Goal: Task Accomplishment & Management: Complete application form

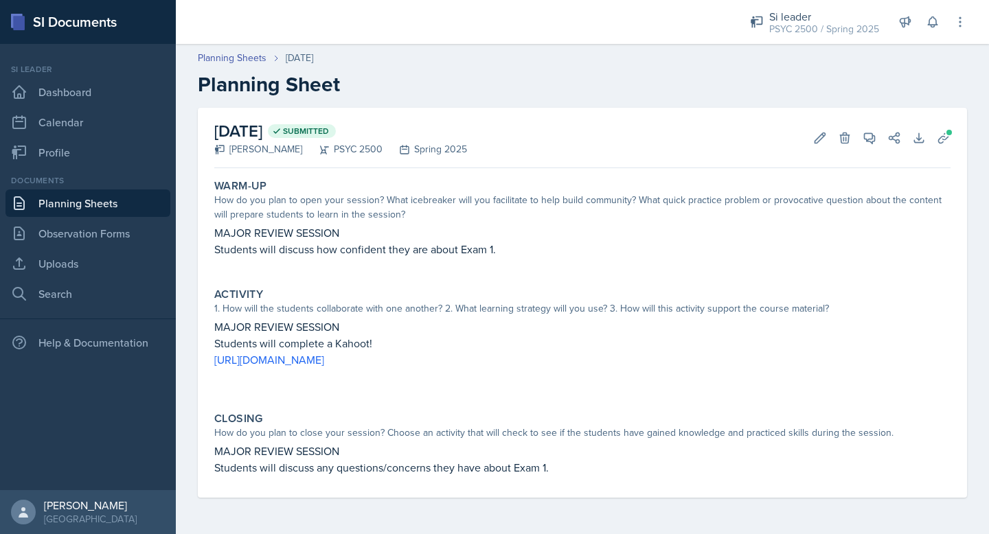
click at [66, 184] on div "Documents" at bounding box center [87, 180] width 165 height 12
click at [66, 205] on link "Planning Sheets" at bounding box center [87, 203] width 165 height 27
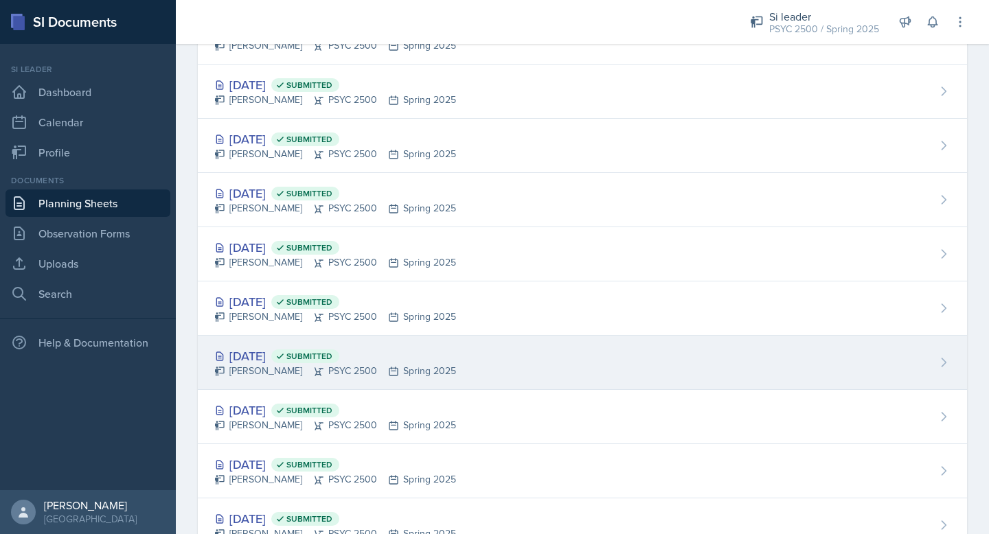
scroll to position [941, 0]
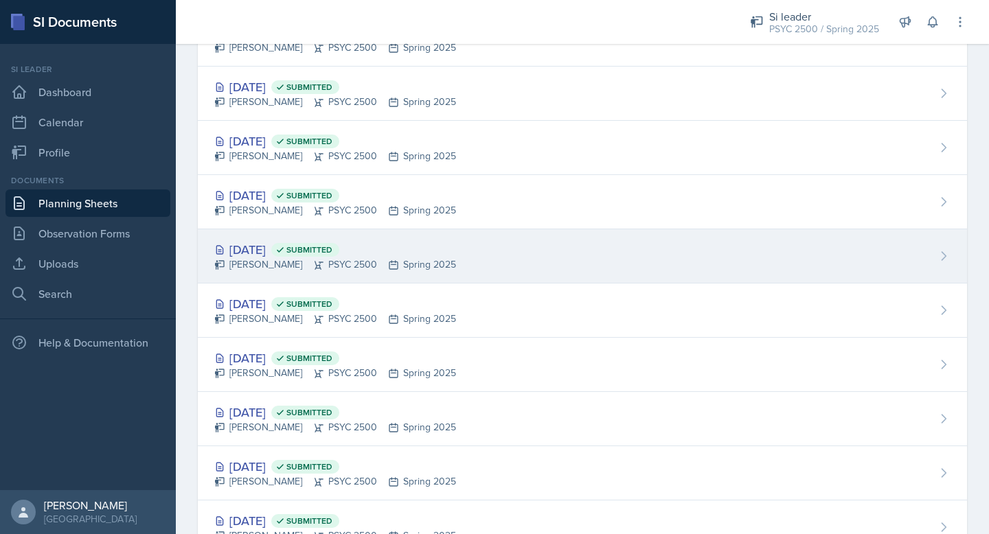
click at [266, 255] on div "[DATE] Submitted" at bounding box center [335, 249] width 242 height 19
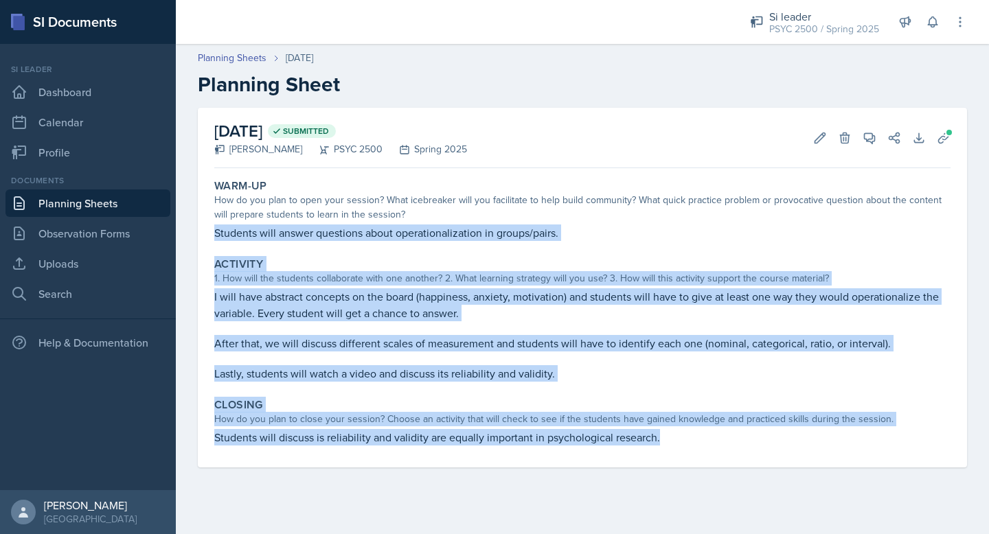
drag, startPoint x: 214, startPoint y: 231, endPoint x: 731, endPoint y: 445, distance: 560.4
click at [731, 445] on div "Warm-Up How do you plan to open your session? What icebreaker will you facilita…" at bounding box center [582, 321] width 736 height 294
copy div "Students will answer questions about operationalization in groups/pairs. Activi…"
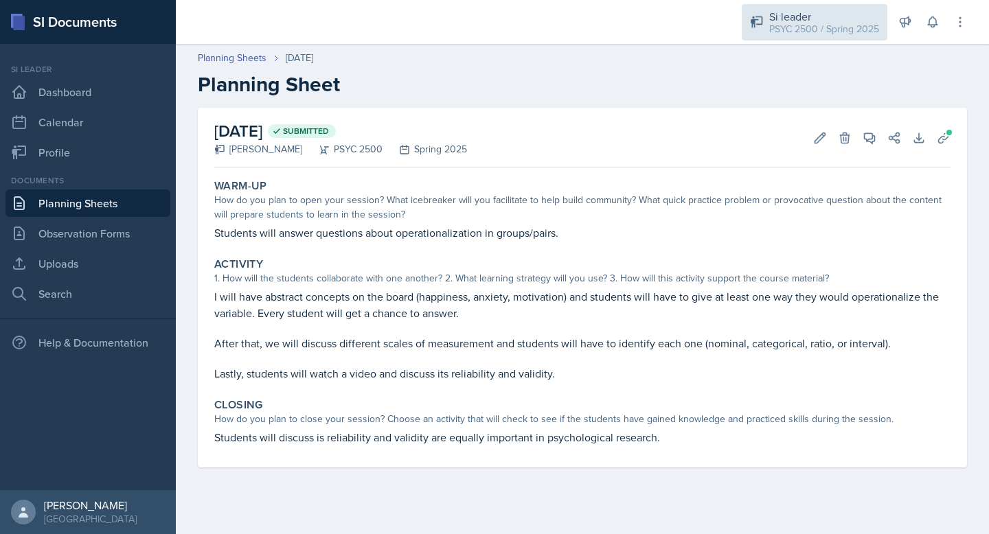
click at [826, 27] on div "PSYC 2500 / Spring 2025" at bounding box center [824, 29] width 110 height 14
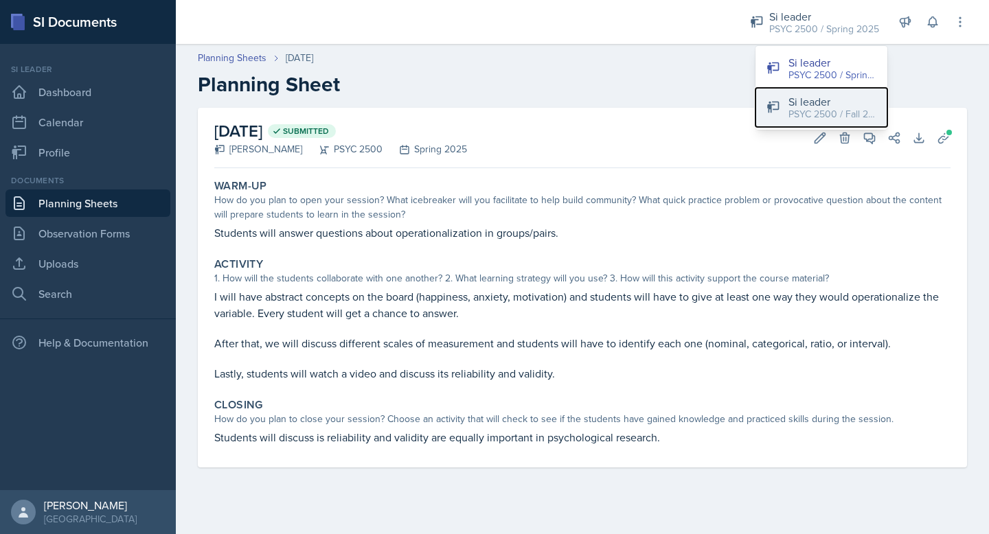
click at [816, 111] on div "PSYC 2500 / Fall 2025" at bounding box center [832, 114] width 88 height 14
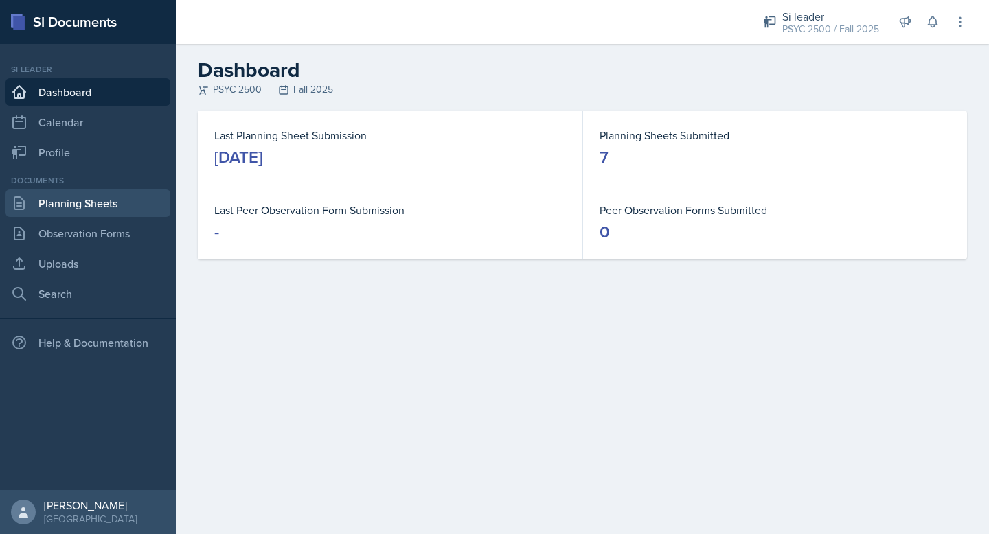
click at [64, 205] on link "Planning Sheets" at bounding box center [87, 203] width 165 height 27
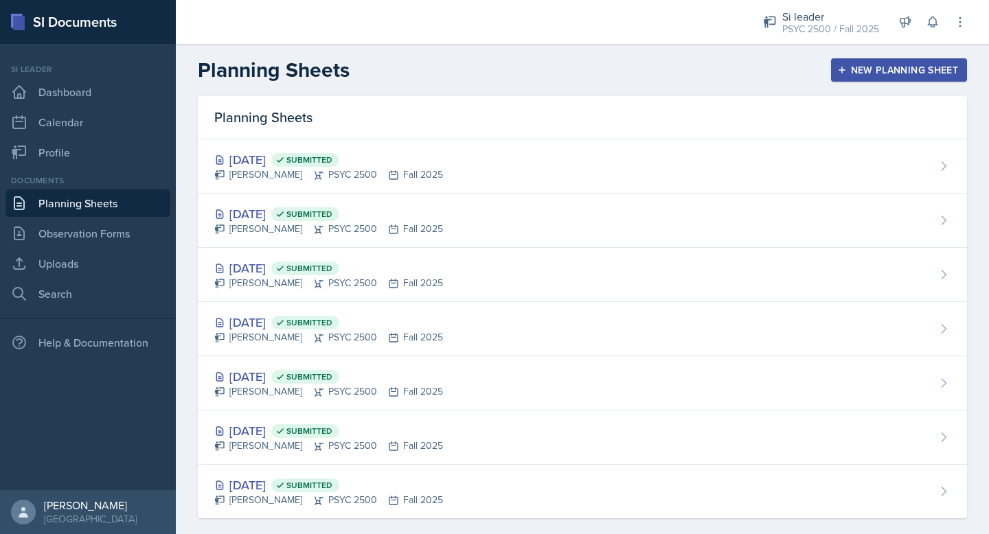
click at [931, 61] on button "New Planning Sheet" at bounding box center [899, 69] width 136 height 23
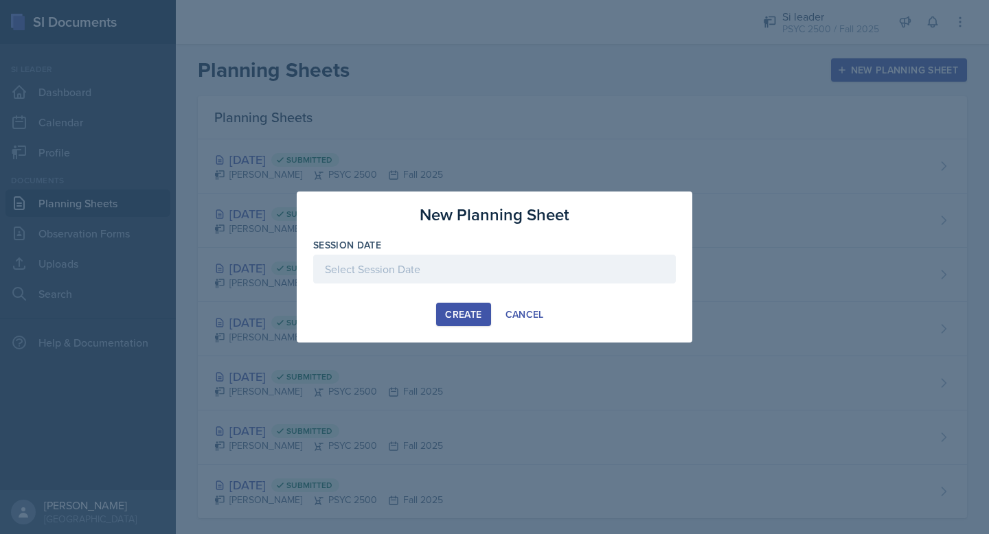
click at [439, 264] on div at bounding box center [494, 269] width 363 height 29
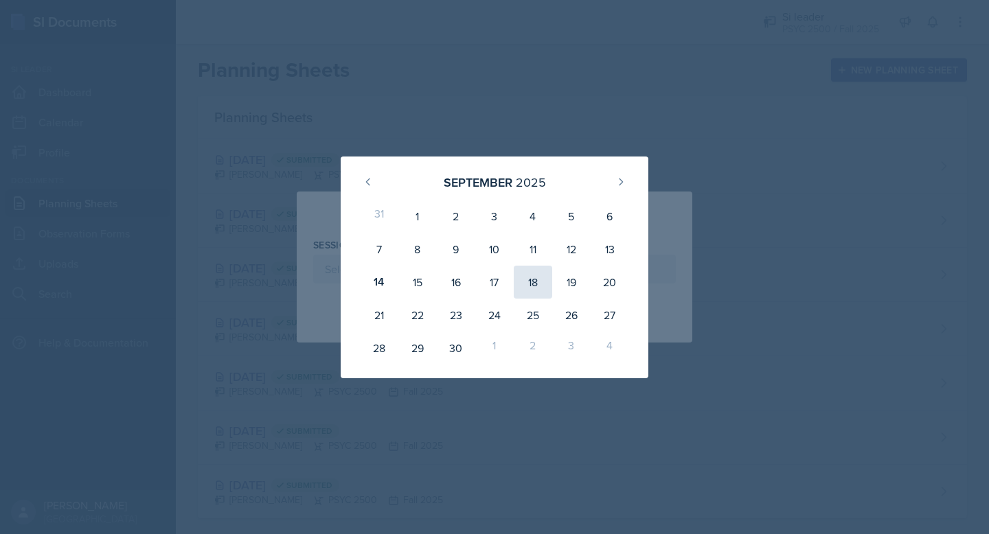
click at [535, 282] on div "18" at bounding box center [533, 282] width 38 height 33
type input "[DATE]"
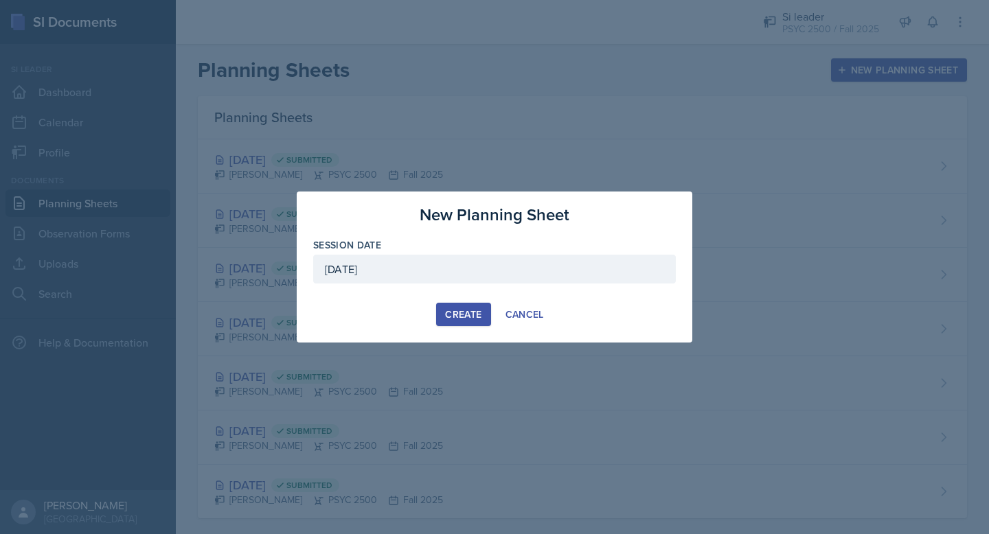
click at [459, 326] on button "Create" at bounding box center [463, 314] width 54 height 23
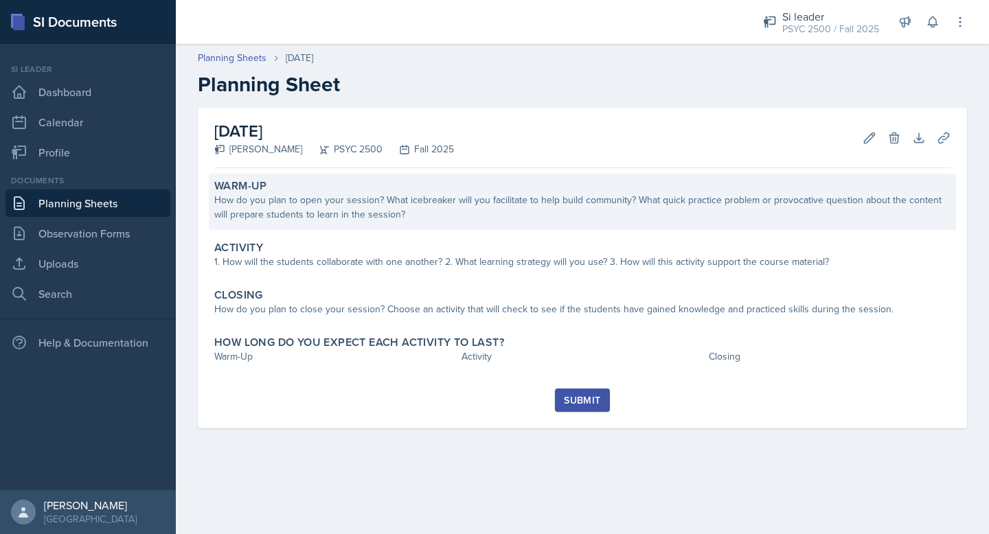
click at [294, 220] on div "How do you plan to open your session? What icebreaker will you facilitate to he…" at bounding box center [582, 207] width 736 height 29
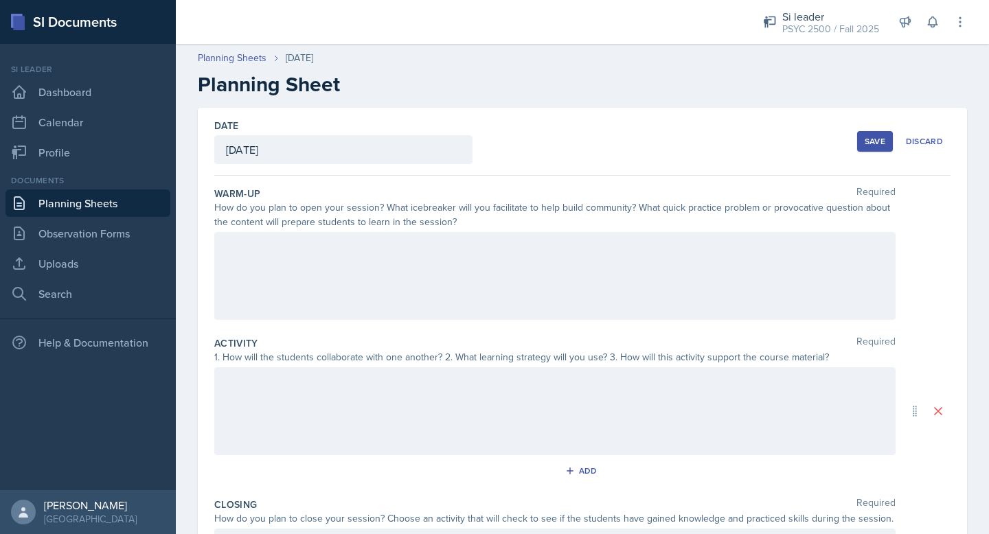
click at [268, 273] on div at bounding box center [554, 276] width 681 height 88
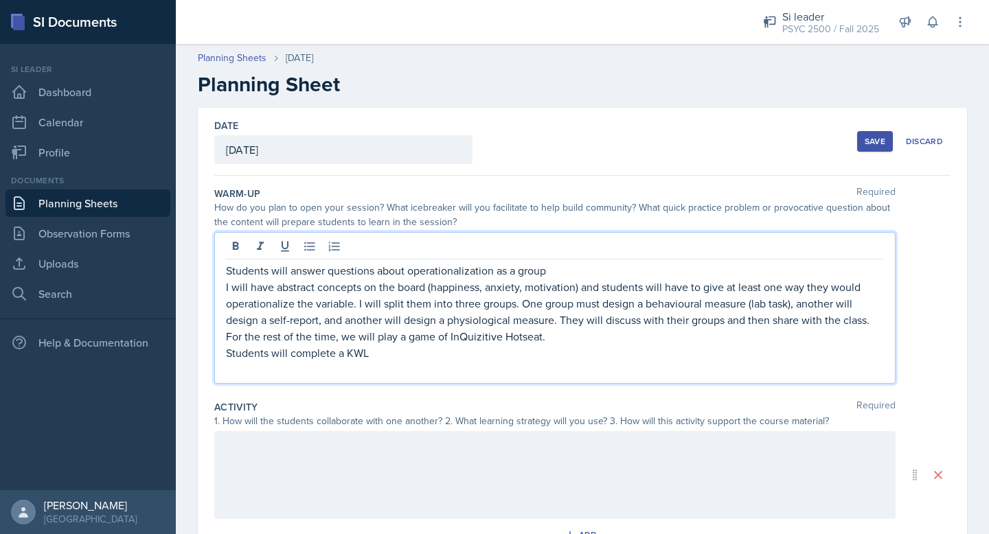
click at [234, 293] on p "I will have abstract concepts on the board (happiness, anxiety, motivation) and…" at bounding box center [555, 312] width 658 height 66
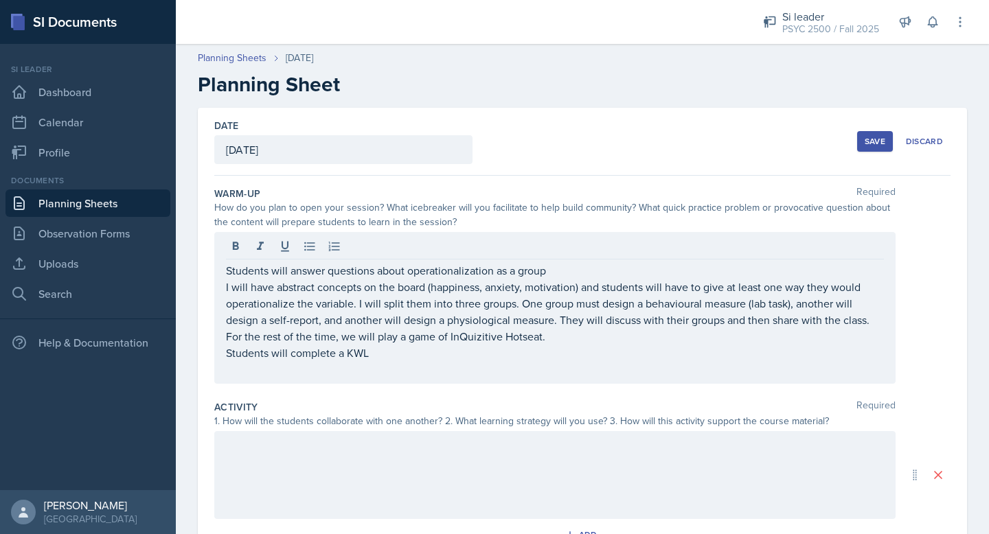
drag, startPoint x: 220, startPoint y: 287, endPoint x: 387, endPoint y: 374, distance: 188.3
click at [387, 374] on div "Students will answer questions about operationalization as a group I will have …" at bounding box center [554, 308] width 681 height 152
drag, startPoint x: 224, startPoint y: 286, endPoint x: 367, endPoint y: 358, distance: 160.0
click at [367, 358] on div "Students will answer questions about operationalization as a group I will have …" at bounding box center [554, 308] width 681 height 152
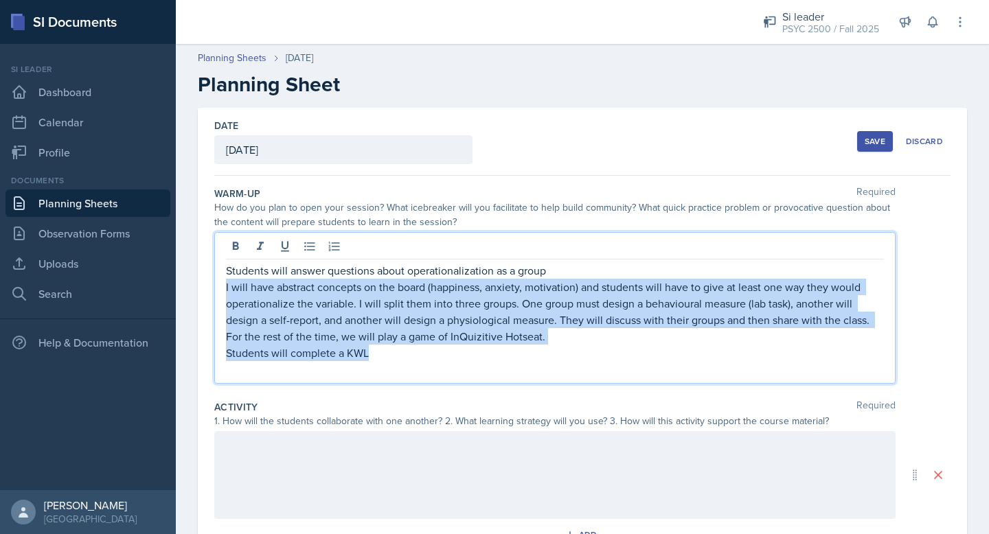
drag, startPoint x: 374, startPoint y: 354, endPoint x: 215, endPoint y: 285, distance: 173.5
click at [215, 285] on div "Students will answer questions about operationalization as a group I will have …" at bounding box center [554, 308] width 681 height 152
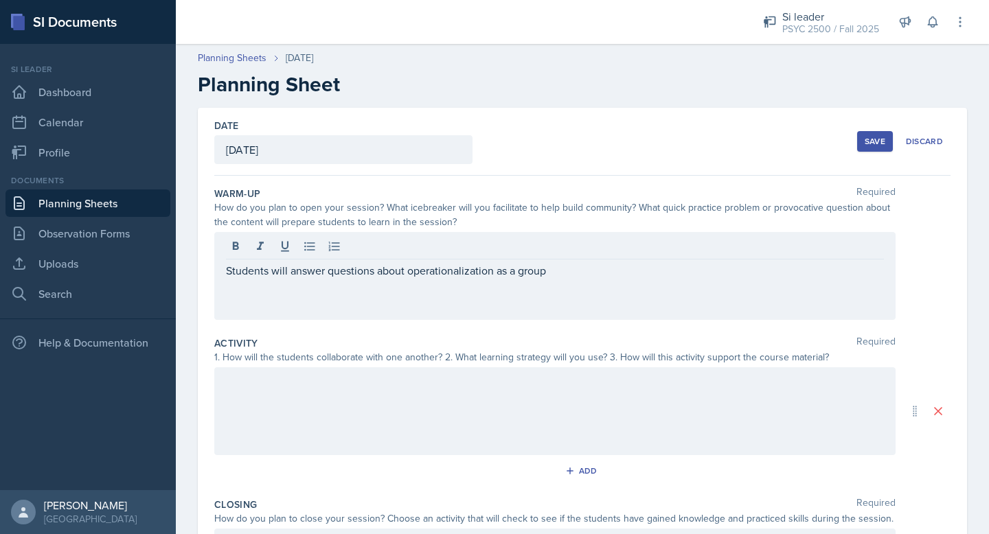
click at [291, 433] on div at bounding box center [554, 411] width 681 height 88
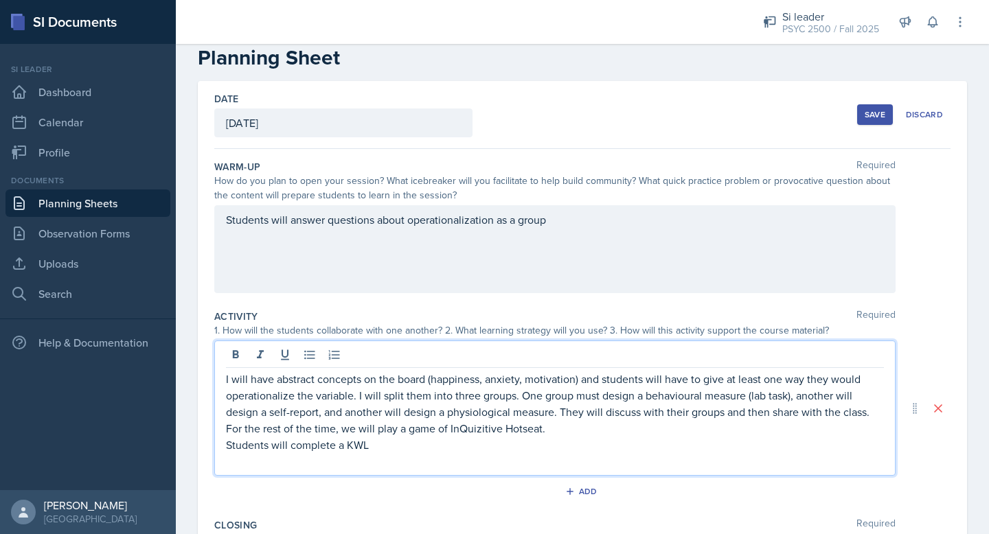
scroll to position [28, 0]
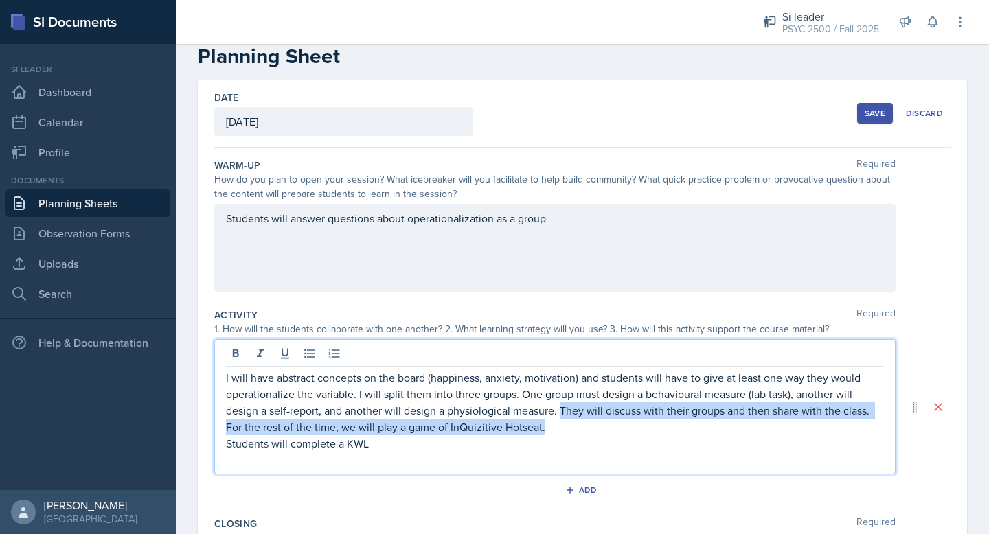
drag, startPoint x: 562, startPoint y: 414, endPoint x: 593, endPoint y: 429, distance: 34.4
click at [593, 429] on p "I will have abstract concepts on the board (happiness, anxiety, motivation) and…" at bounding box center [555, 402] width 658 height 66
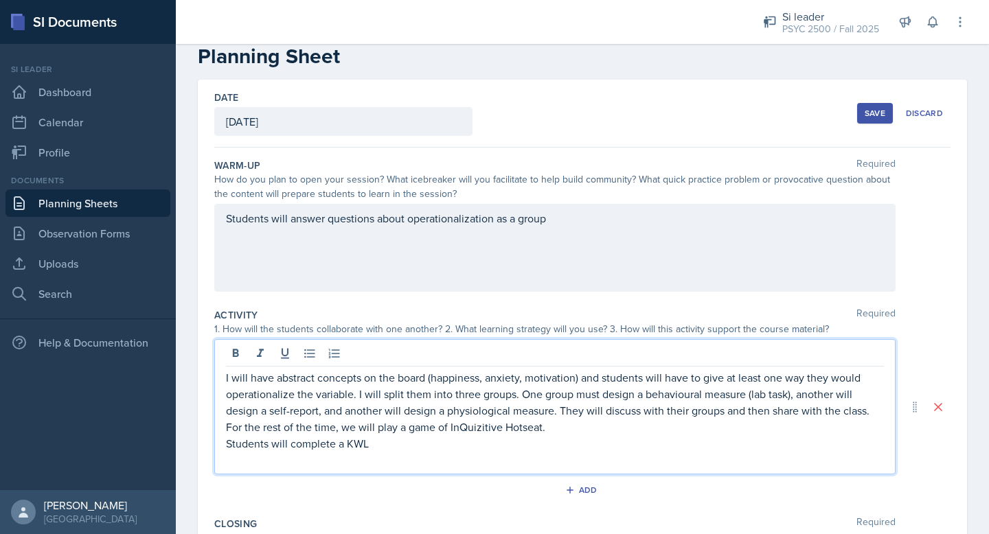
click at [247, 450] on p "Students will complete a KWL" at bounding box center [555, 443] width 658 height 16
copy p "Students will complete a KWL"
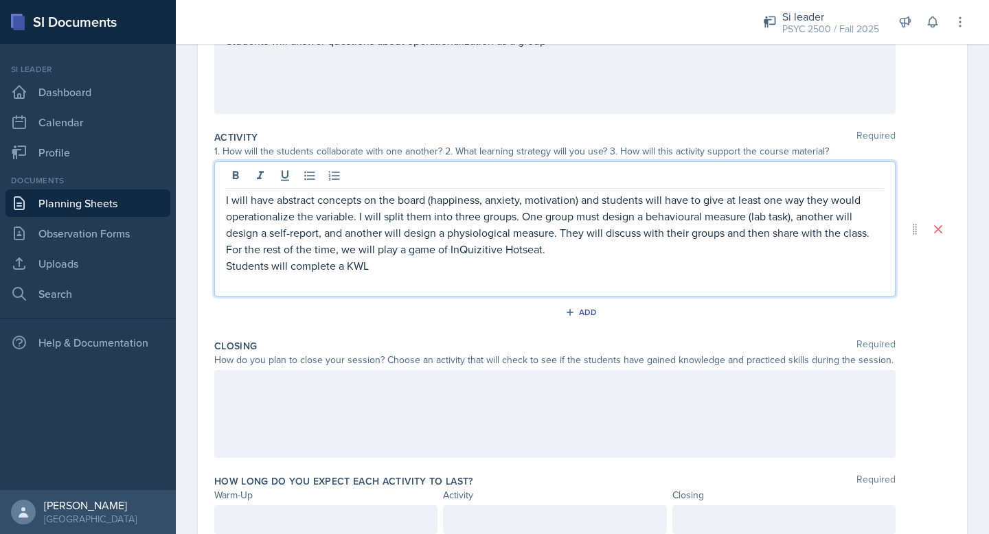
click at [295, 453] on div at bounding box center [554, 414] width 681 height 88
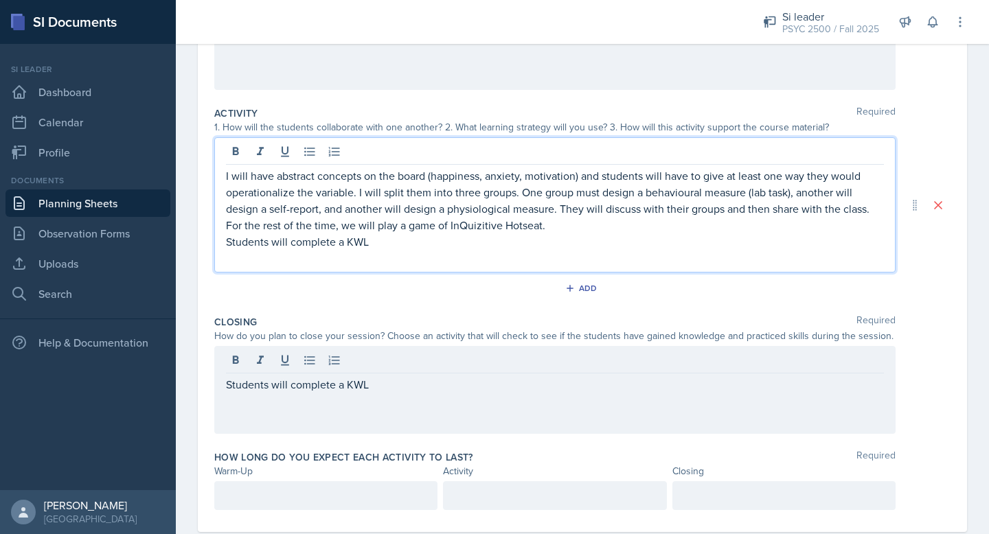
click at [315, 233] on p "Students will complete a KWL" at bounding box center [555, 241] width 658 height 16
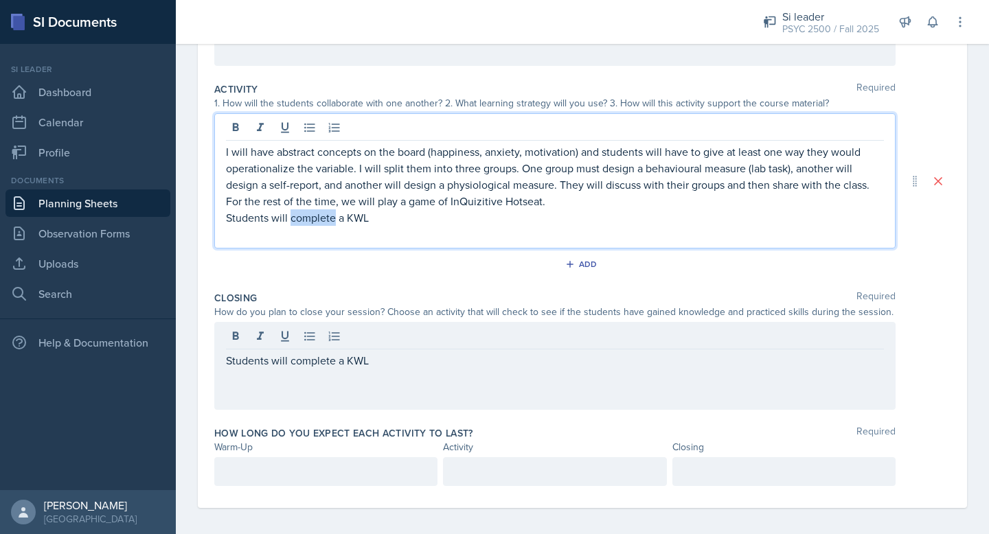
click at [315, 215] on p "Students will complete a KWL" at bounding box center [555, 217] width 658 height 16
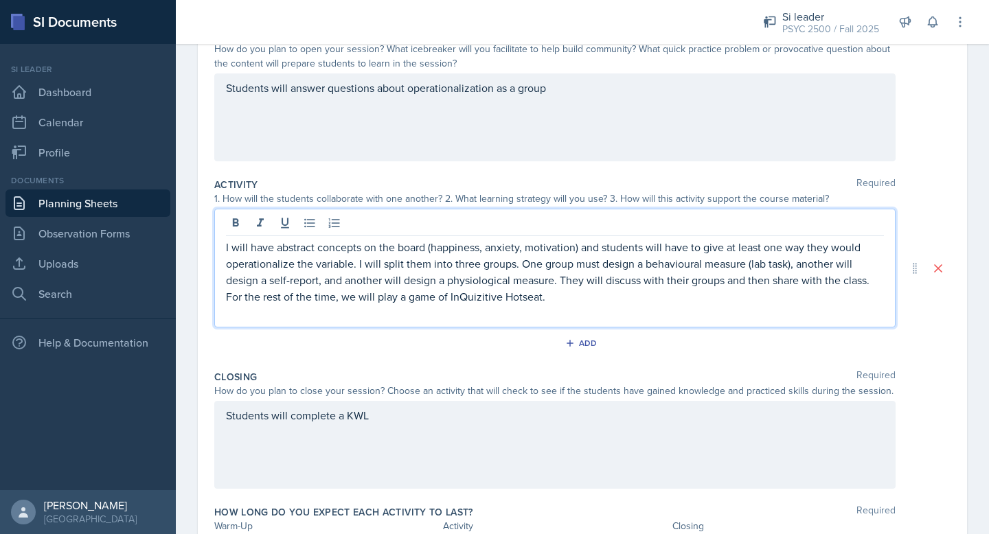
scroll to position [244, 0]
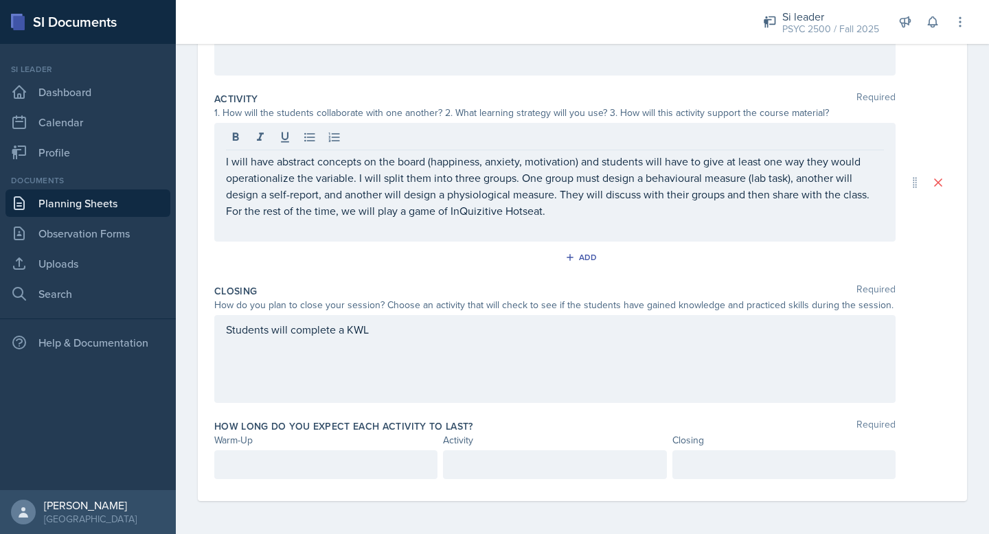
click at [304, 453] on div at bounding box center [325, 464] width 223 height 29
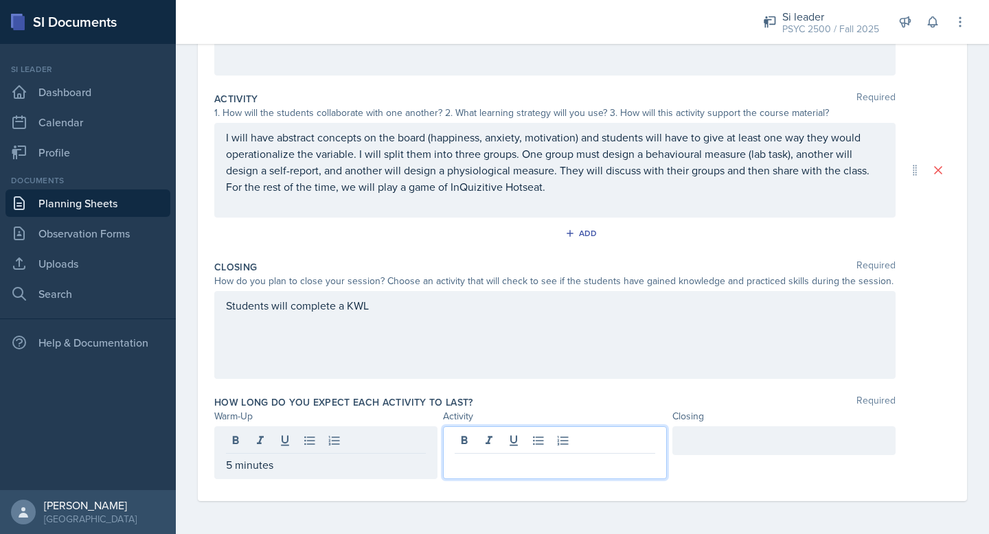
click at [494, 438] on div at bounding box center [554, 452] width 223 height 53
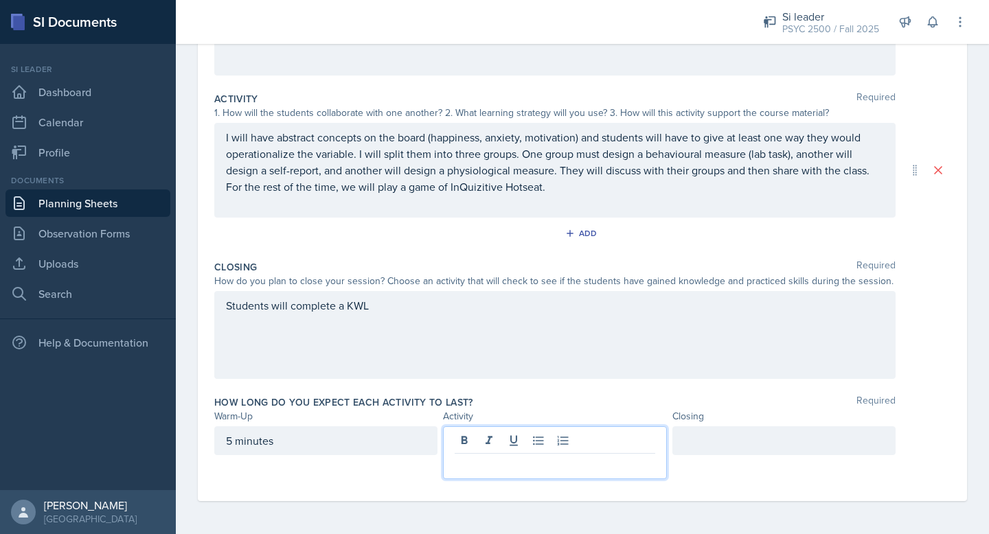
click at [708, 442] on div at bounding box center [783, 440] width 223 height 29
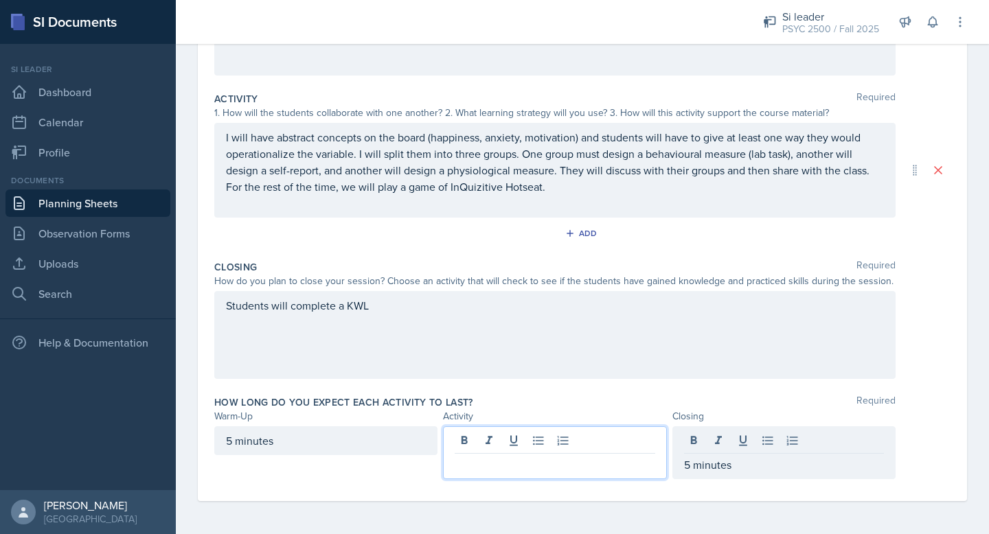
click at [476, 442] on div at bounding box center [554, 452] width 223 height 53
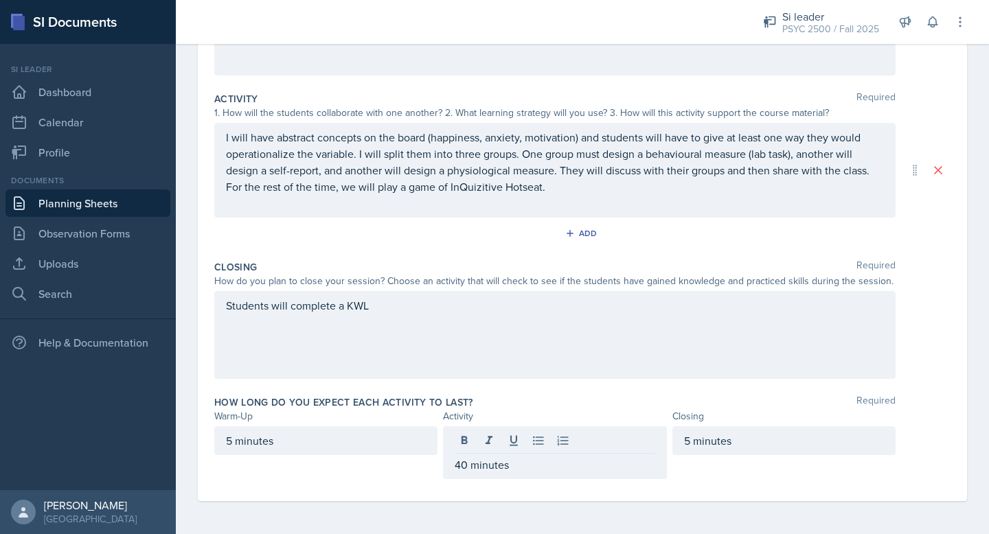
click at [926, 477] on div "5 minutes 40 minutes 5 minutes" at bounding box center [582, 452] width 736 height 53
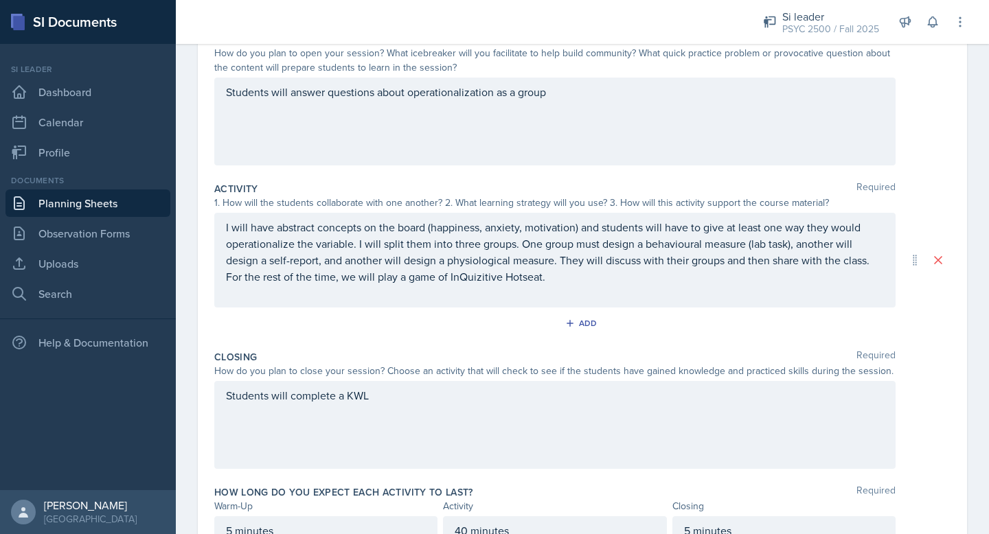
scroll to position [153, 0]
click at [560, 103] on p at bounding box center [555, 110] width 658 height 16
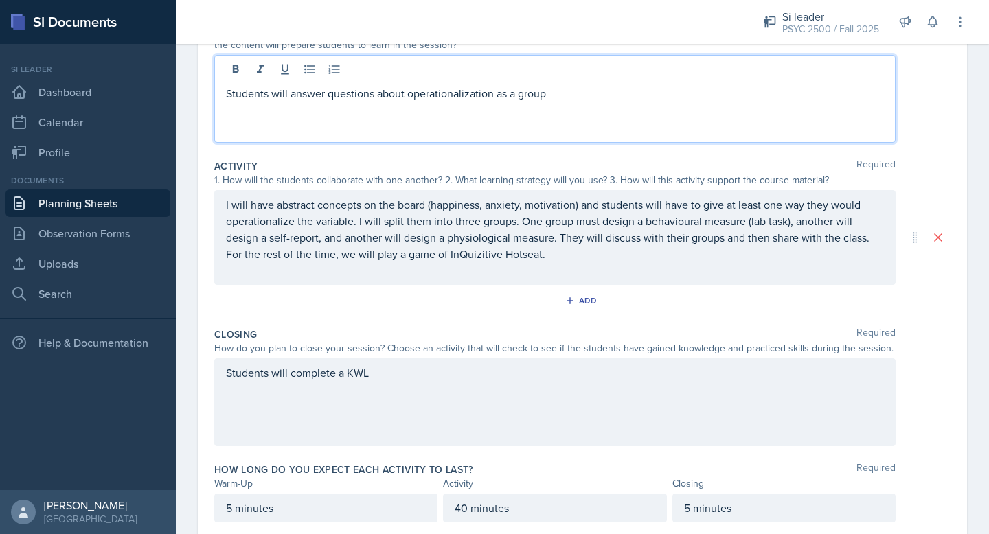
click at [560, 100] on p "Students will answer questions about operationalization as a group" at bounding box center [555, 93] width 658 height 16
click at [387, 378] on div "Students will complete a KWL" at bounding box center [554, 402] width 681 height 88
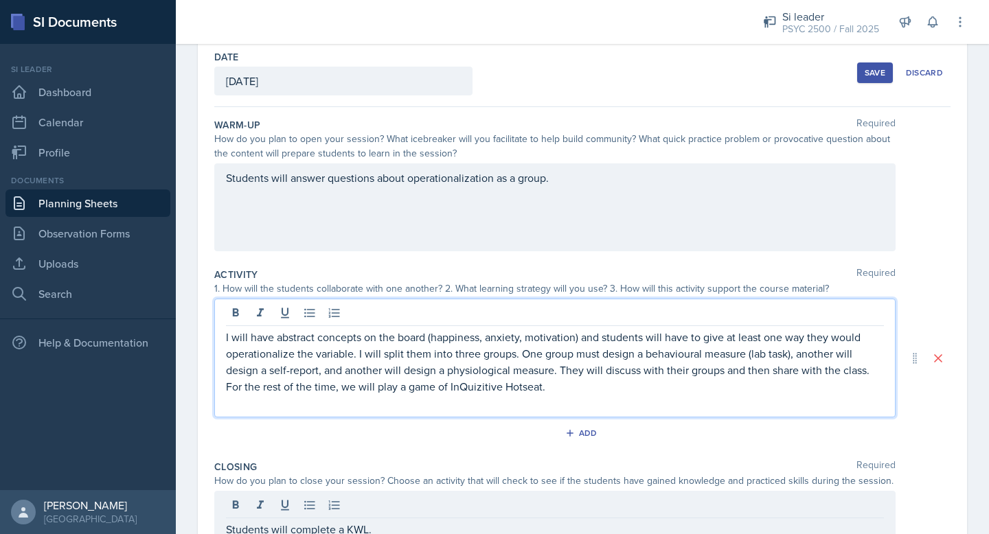
click at [667, 330] on p "I will have abstract concepts on the board (happiness, anxiety, motivation) and…" at bounding box center [555, 362] width 658 height 66
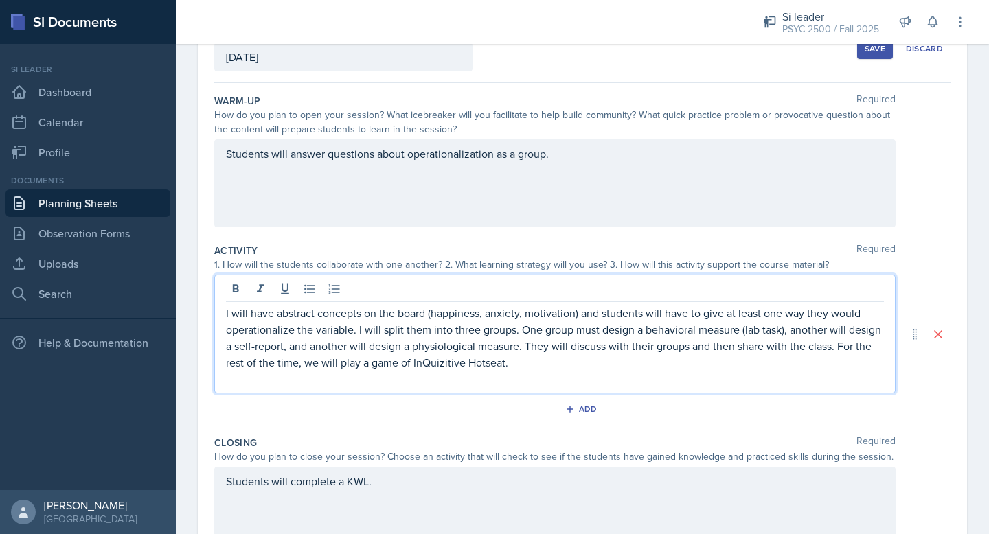
click at [658, 334] on p "I will have abstract concepts on the board (happiness, anxiety, motivation) and…" at bounding box center [555, 338] width 658 height 66
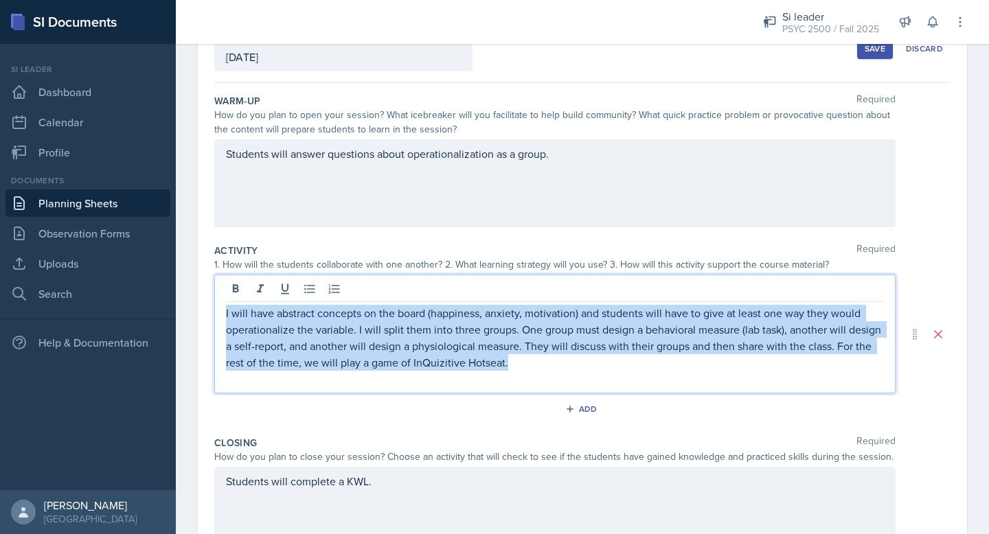
click at [658, 334] on p "I will have abstract concepts on the board (happiness, anxiety, motivation) and…" at bounding box center [555, 338] width 658 height 66
click at [657, 354] on p "I will have abstract concepts on the board (happiness, anxiety, motivation) and…" at bounding box center [555, 338] width 658 height 66
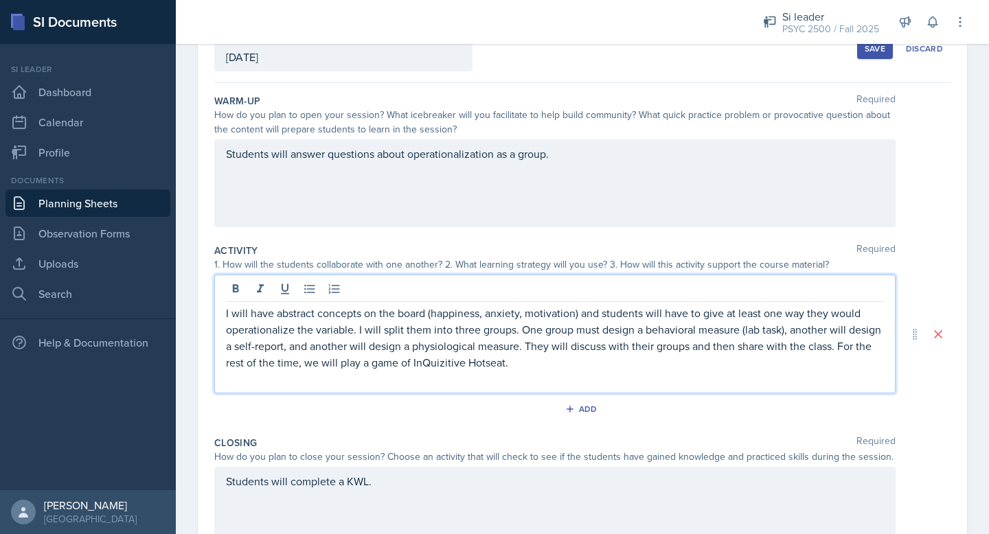
click at [547, 374] on p at bounding box center [555, 379] width 658 height 16
click at [336, 385] on link "[URL][DOMAIN_NAME]" at bounding box center [281, 379] width 110 height 15
click at [441, 363] on p "I will have abstract concepts on the board (happiness, anxiety, motivation) and…" at bounding box center [555, 338] width 658 height 66
click at [477, 386] on p "[URL][DOMAIN_NAME]" at bounding box center [555, 379] width 658 height 16
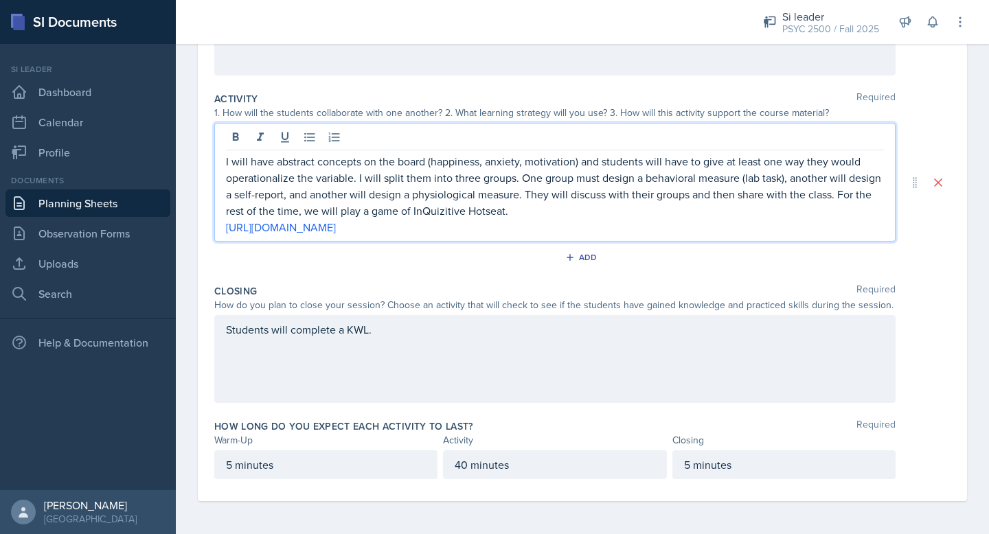
scroll to position [0, 0]
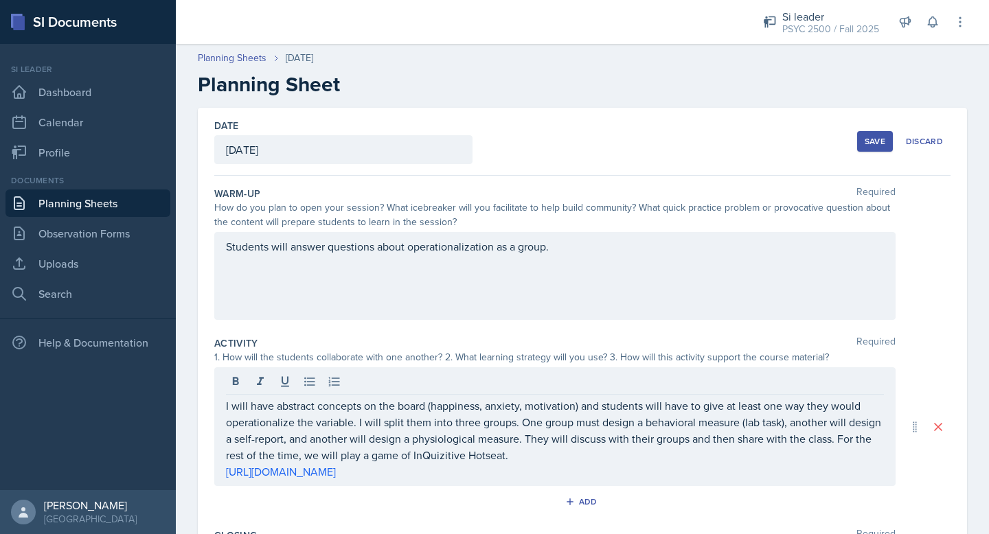
click at [869, 138] on div "Save" at bounding box center [875, 141] width 21 height 11
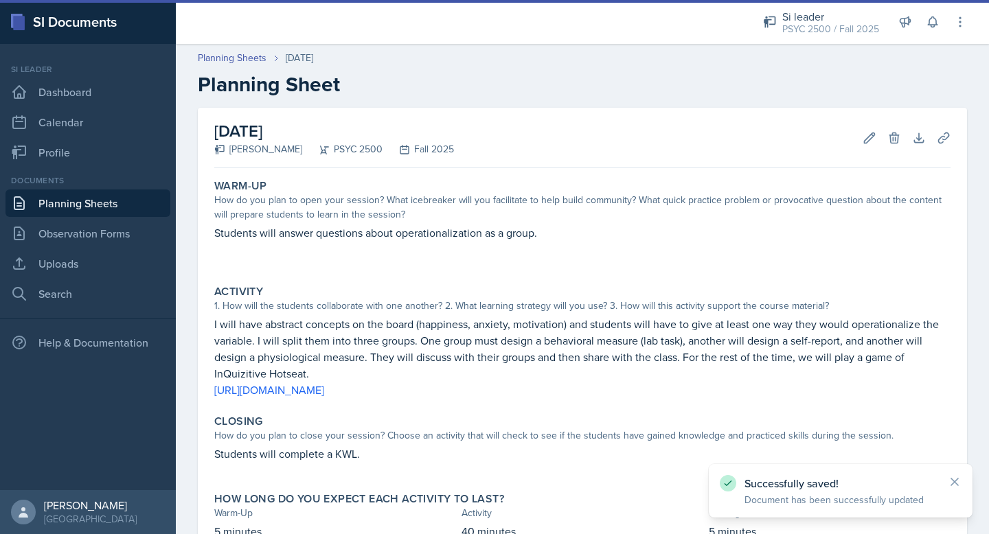
click at [91, 204] on link "Planning Sheets" at bounding box center [87, 203] width 165 height 27
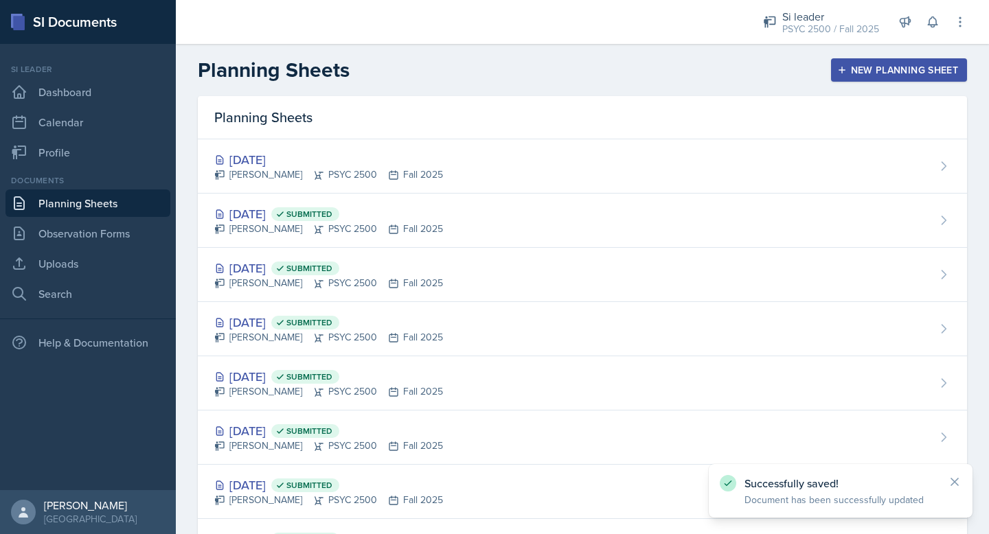
click at [858, 78] on button "New Planning Sheet" at bounding box center [899, 69] width 136 height 23
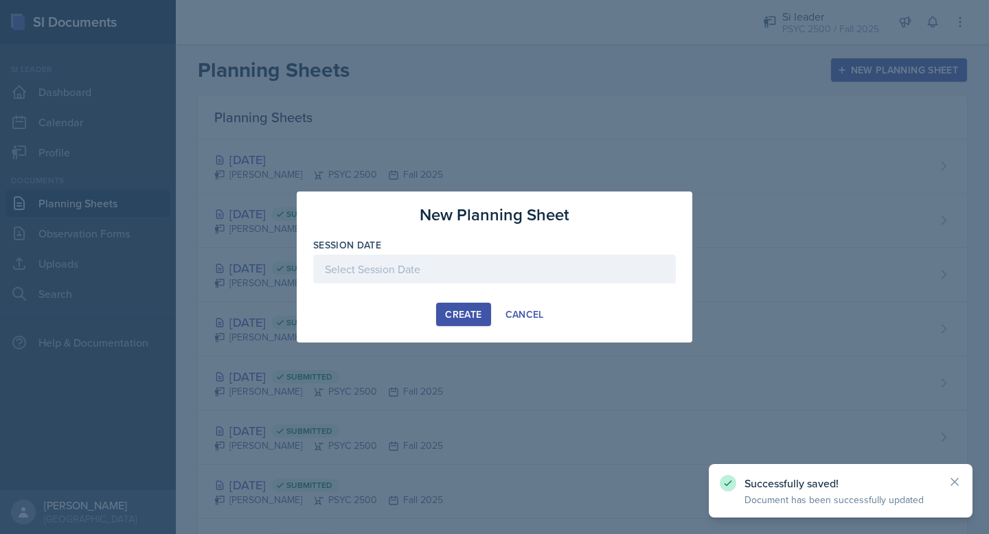
click at [426, 275] on div at bounding box center [494, 269] width 363 height 29
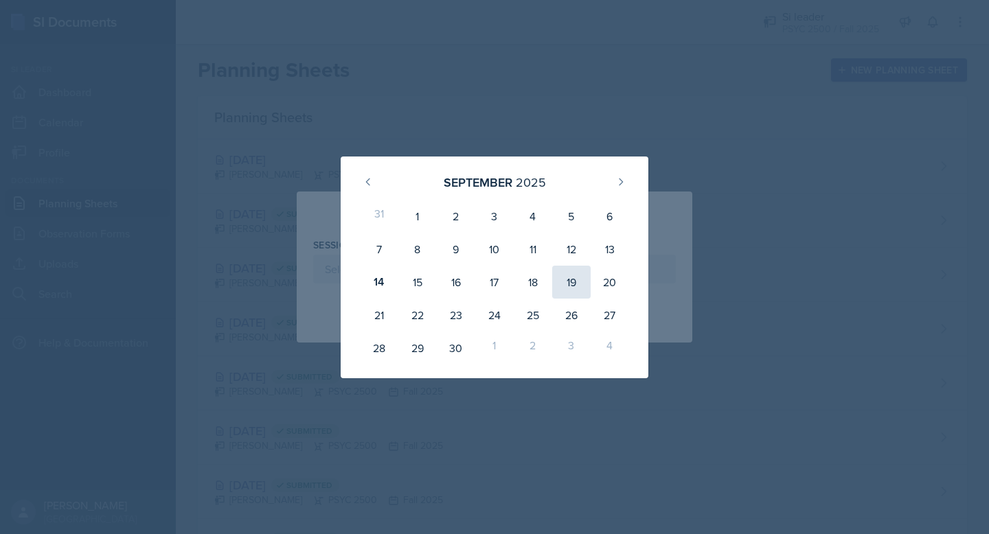
click at [568, 287] on div "19" at bounding box center [571, 282] width 38 height 33
type input "[DATE]"
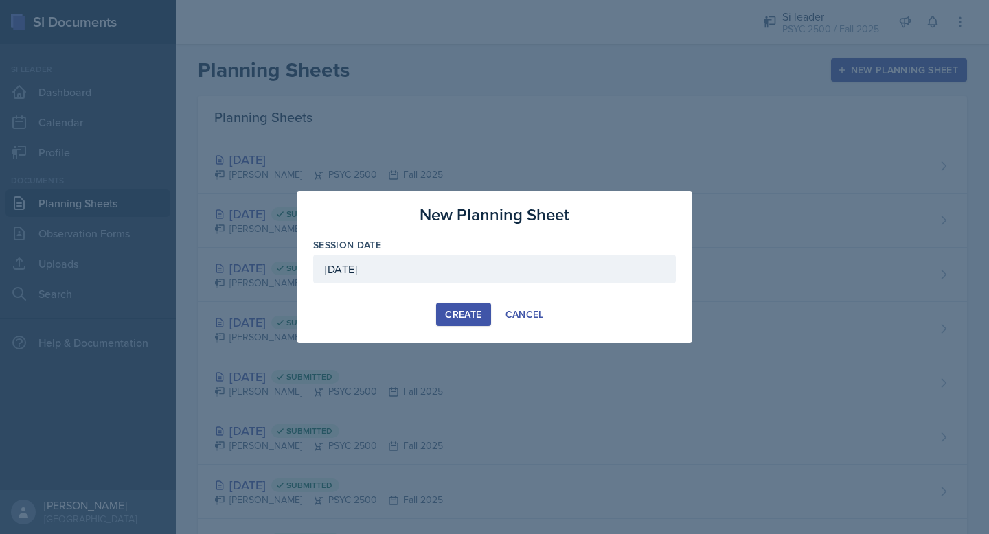
click at [460, 322] on button "Create" at bounding box center [463, 314] width 54 height 23
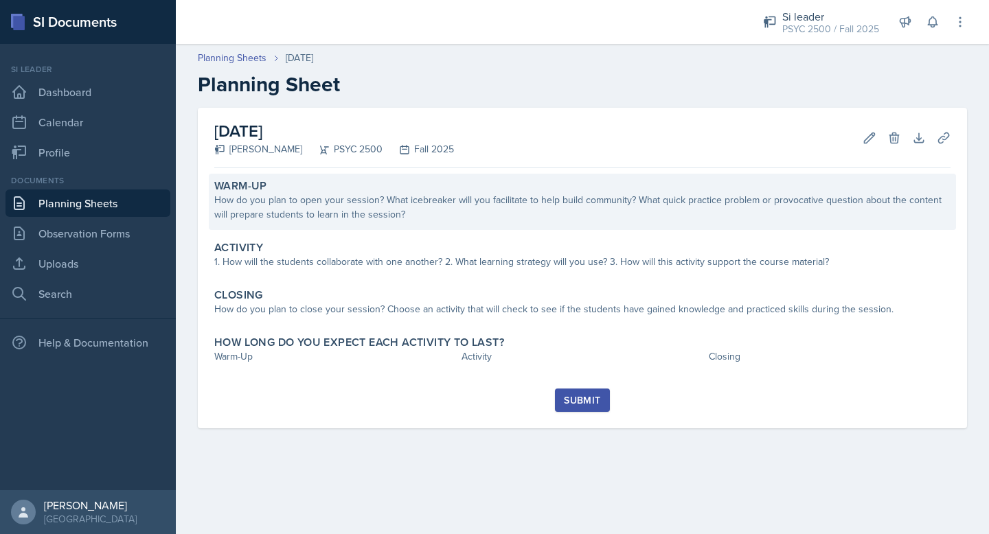
click at [272, 212] on div "How do you plan to open your session? What icebreaker will you facilitate to he…" at bounding box center [582, 207] width 736 height 29
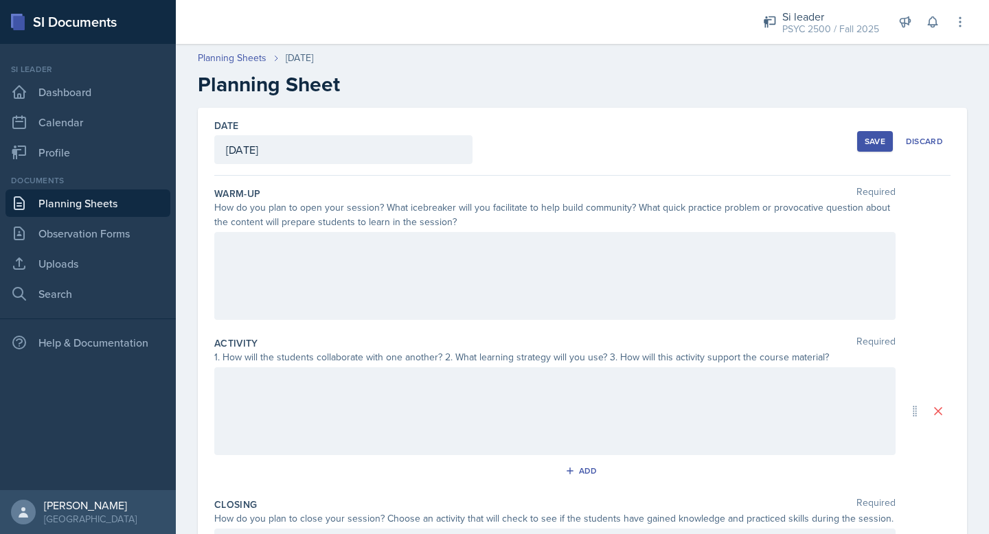
click at [275, 255] on div at bounding box center [554, 276] width 681 height 88
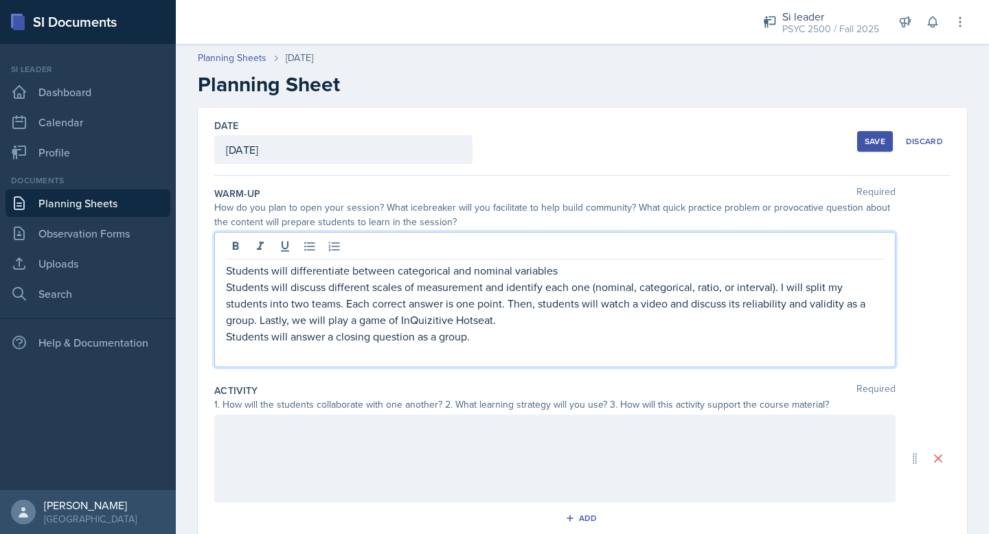
click at [253, 272] on p "Students will differentiate between categorical and nominal variables" at bounding box center [555, 270] width 658 height 16
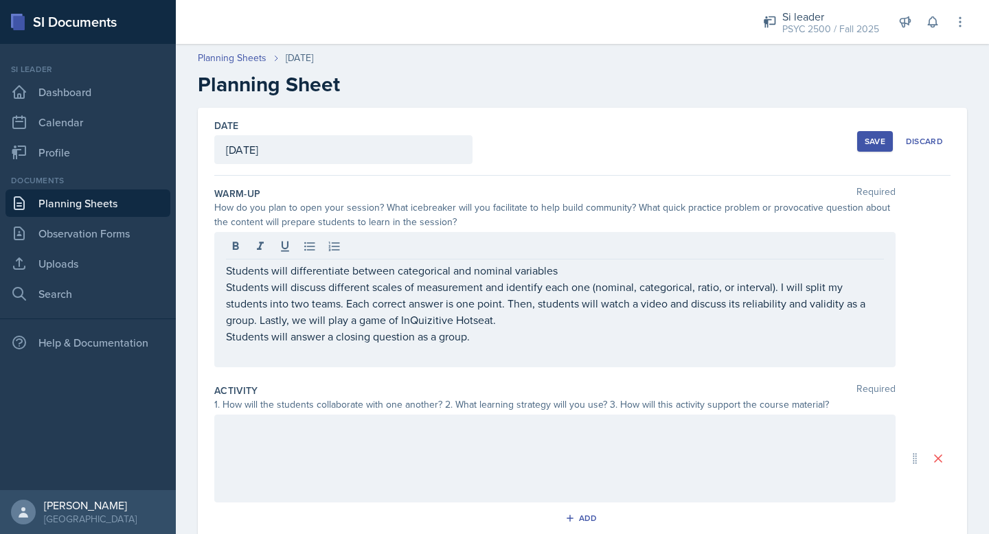
drag, startPoint x: 223, startPoint y: 289, endPoint x: 442, endPoint y: 351, distance: 227.0
click at [442, 351] on div "Students will differentiate between categorical and nominal variables Students …" at bounding box center [554, 299] width 681 height 135
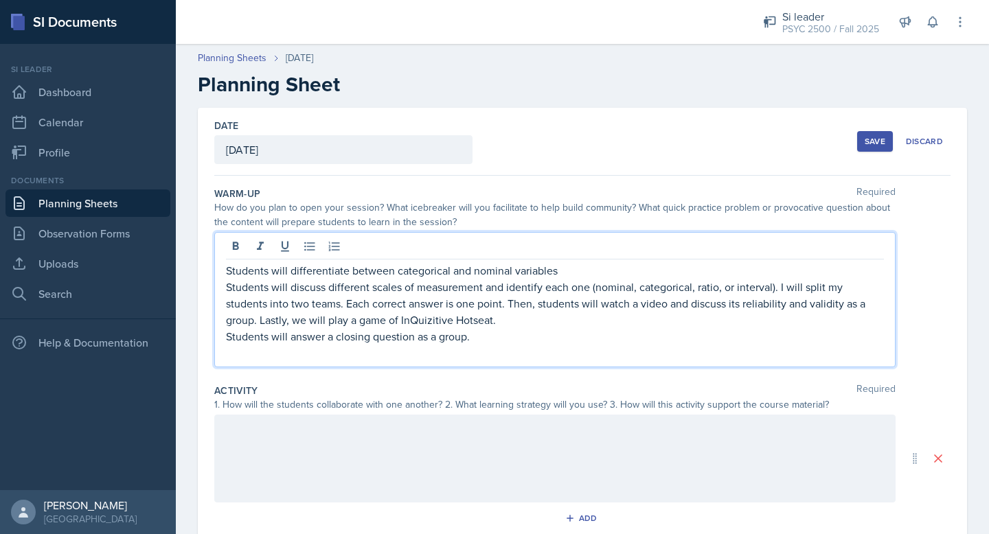
click at [231, 291] on p "Students will discuss different scales of measurement and identify each one (no…" at bounding box center [555, 303] width 658 height 49
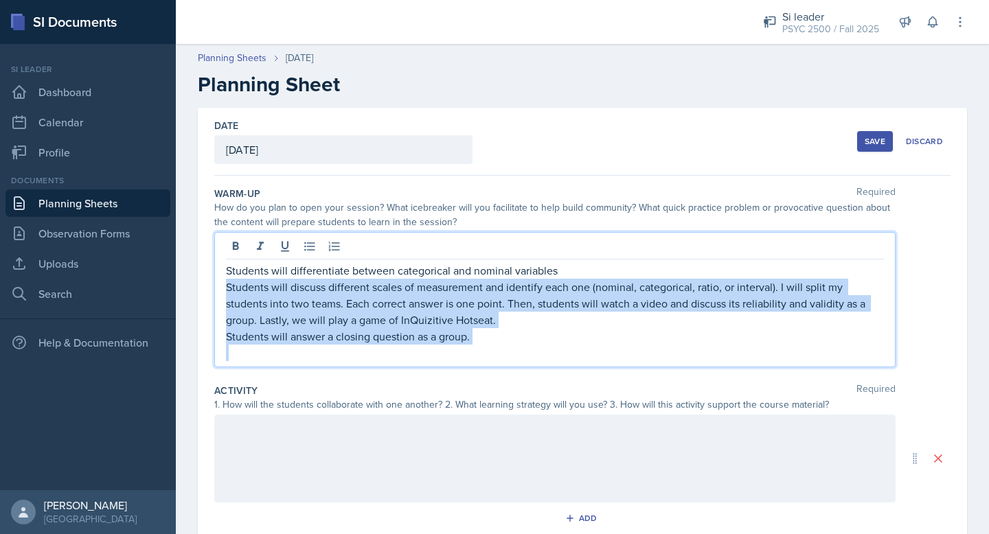
drag, startPoint x: 228, startPoint y: 288, endPoint x: 499, endPoint y: 360, distance: 280.0
click at [499, 360] on div "Students will differentiate between categorical and nominal variables Students …" at bounding box center [555, 311] width 658 height 99
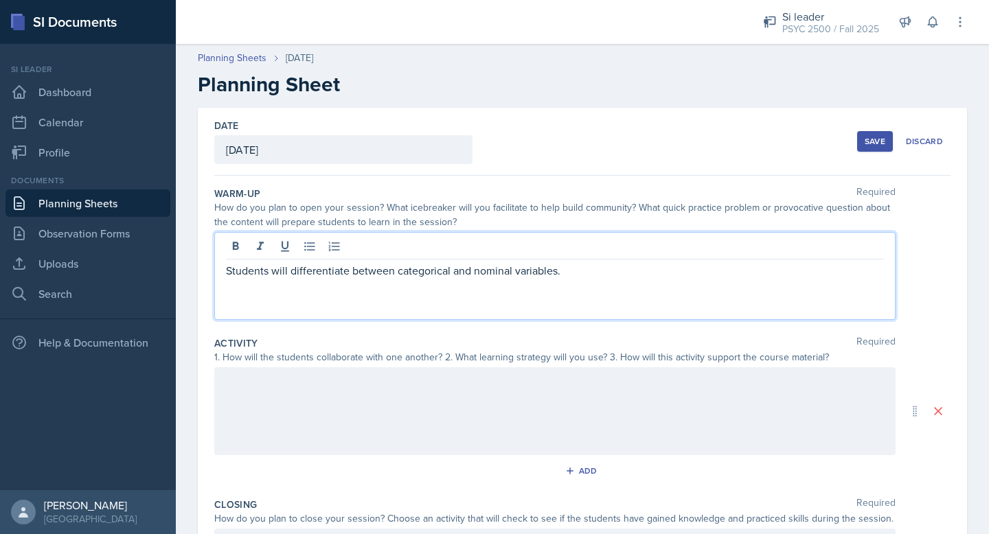
click at [459, 424] on div at bounding box center [554, 411] width 681 height 88
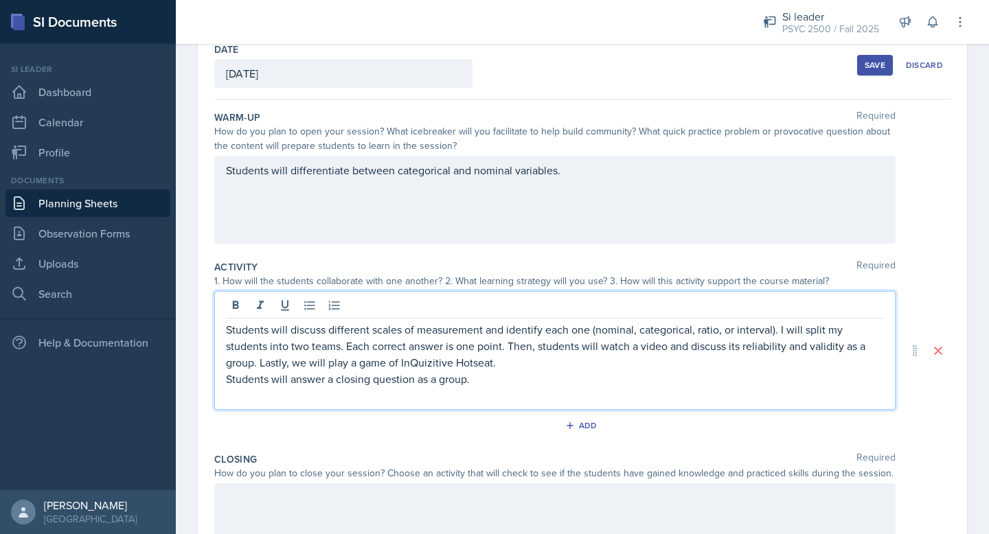
scroll to position [82, 0]
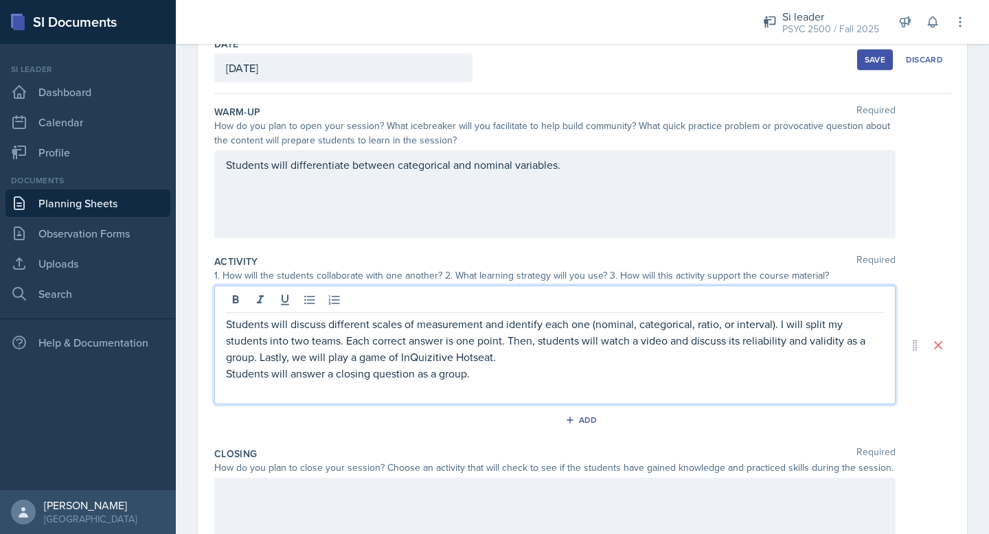
click at [601, 314] on div "Students will discuss different scales of measurement and identify each one (no…" at bounding box center [554, 345] width 681 height 119
click at [621, 359] on p "Students will discuss different scales of measurement and identify each one (no…" at bounding box center [555, 340] width 658 height 49
drag, startPoint x: 512, startPoint y: 380, endPoint x: 226, endPoint y: 374, distance: 285.7
click at [226, 374] on p "Students will answer a closing question as a group." at bounding box center [555, 373] width 658 height 16
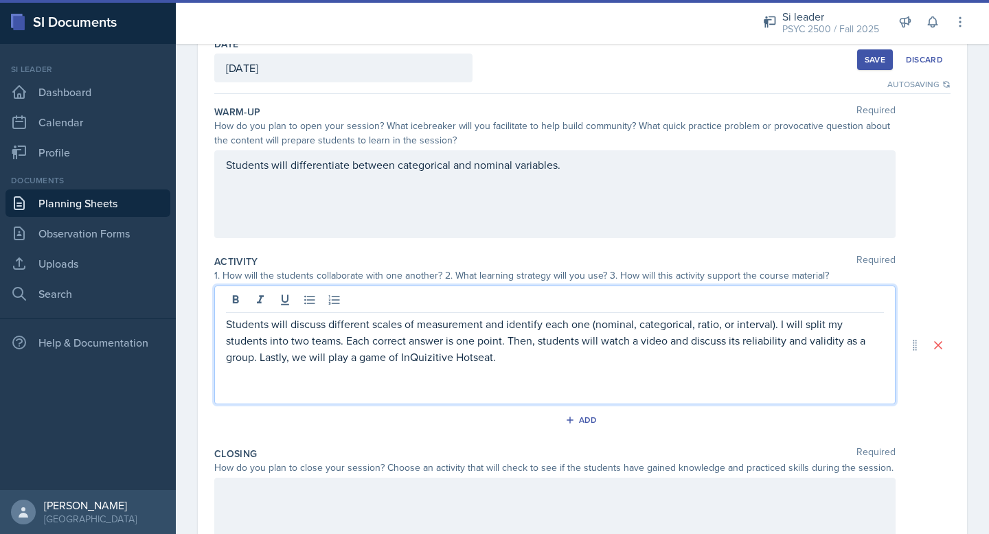
click at [298, 507] on div at bounding box center [554, 522] width 681 height 88
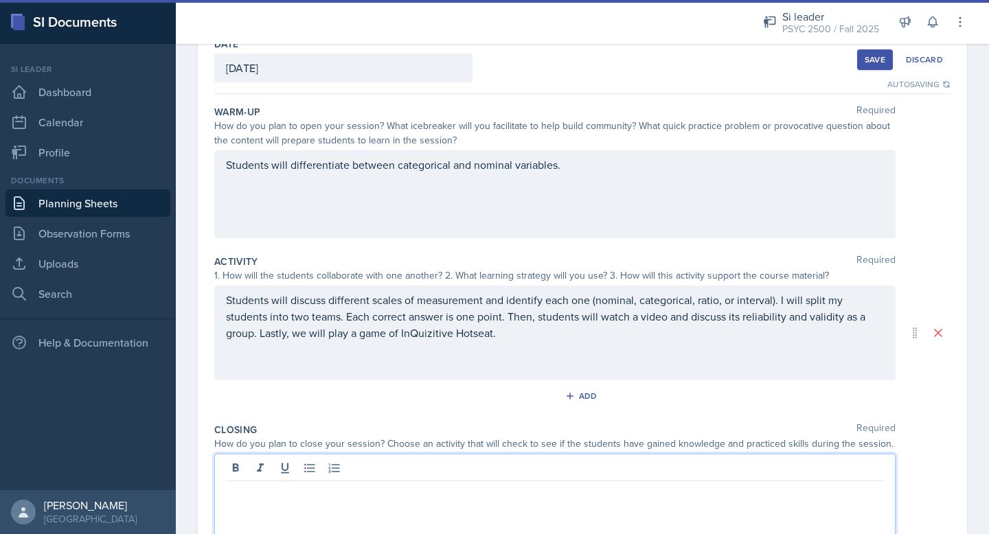
scroll to position [106, 0]
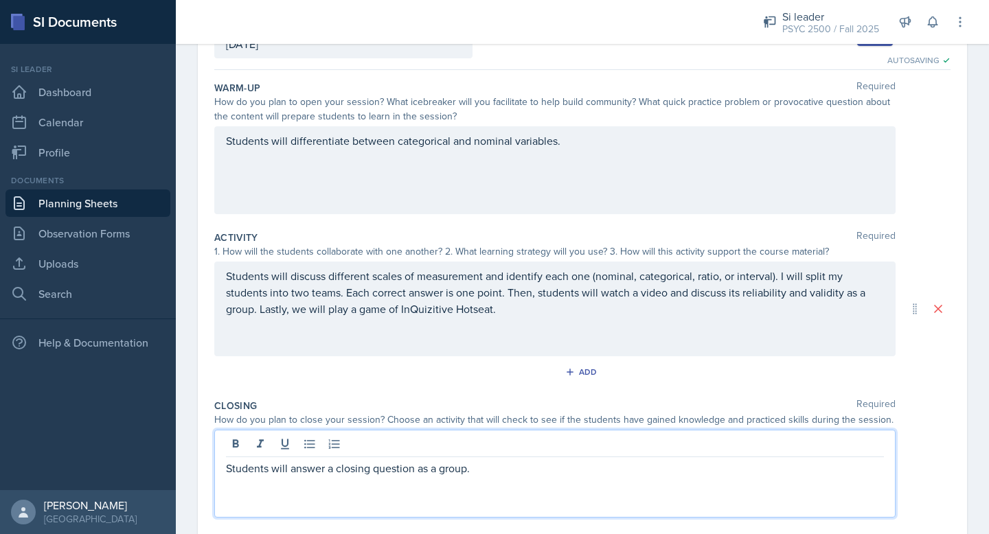
click at [474, 339] on p at bounding box center [555, 342] width 658 height 16
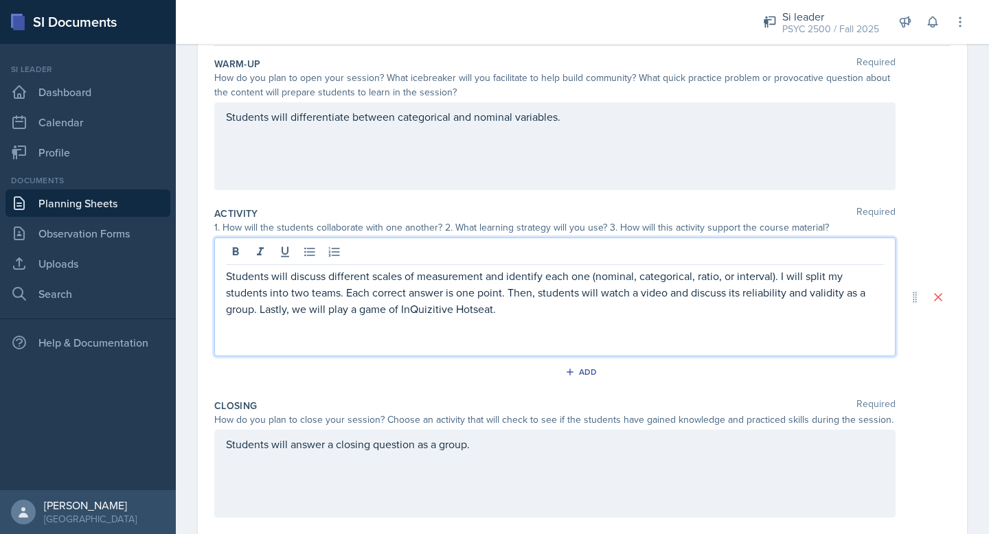
paste div
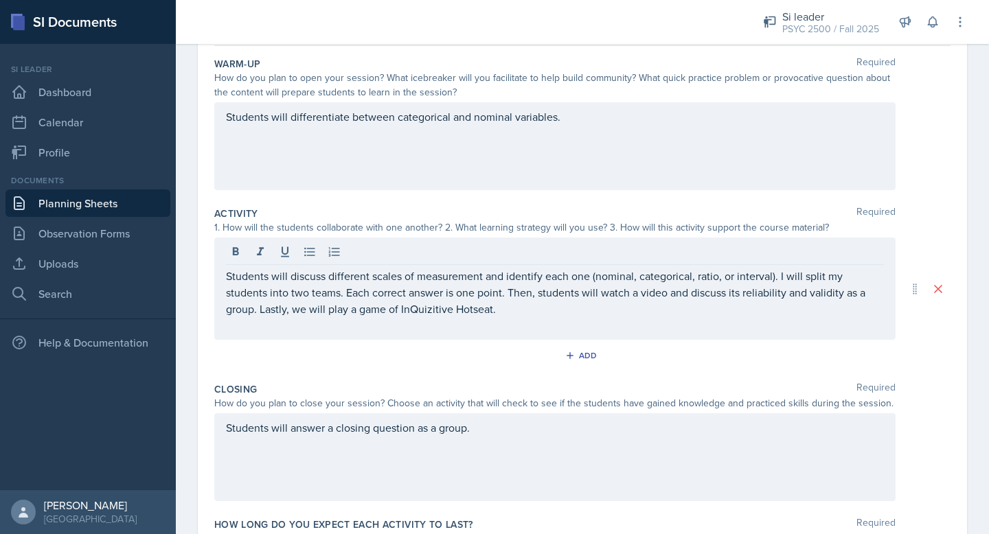
click at [385, 462] on div "Students will answer a closing question as a group." at bounding box center [554, 457] width 681 height 88
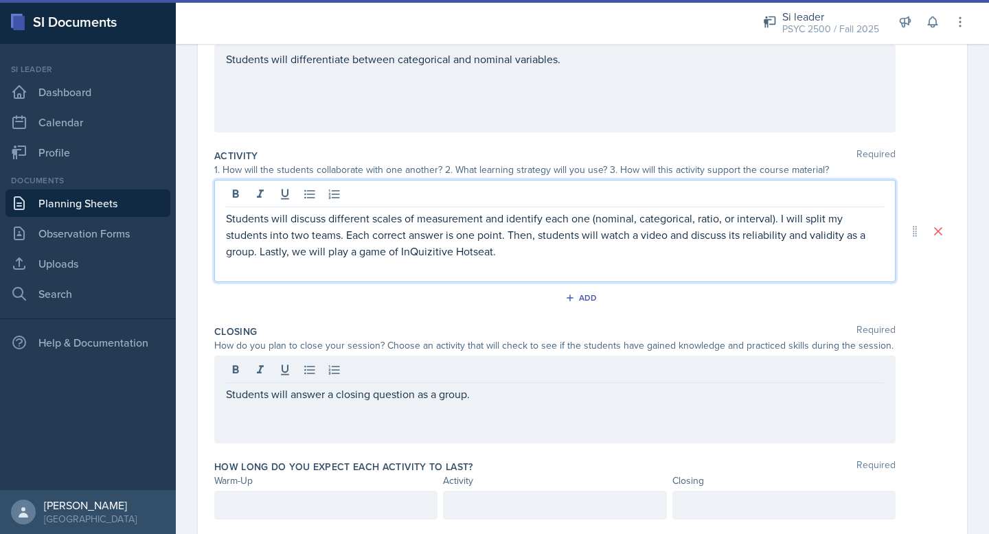
click at [516, 237] on div "Students will discuss different scales of measurement and identify each one (no…" at bounding box center [555, 243] width 658 height 66
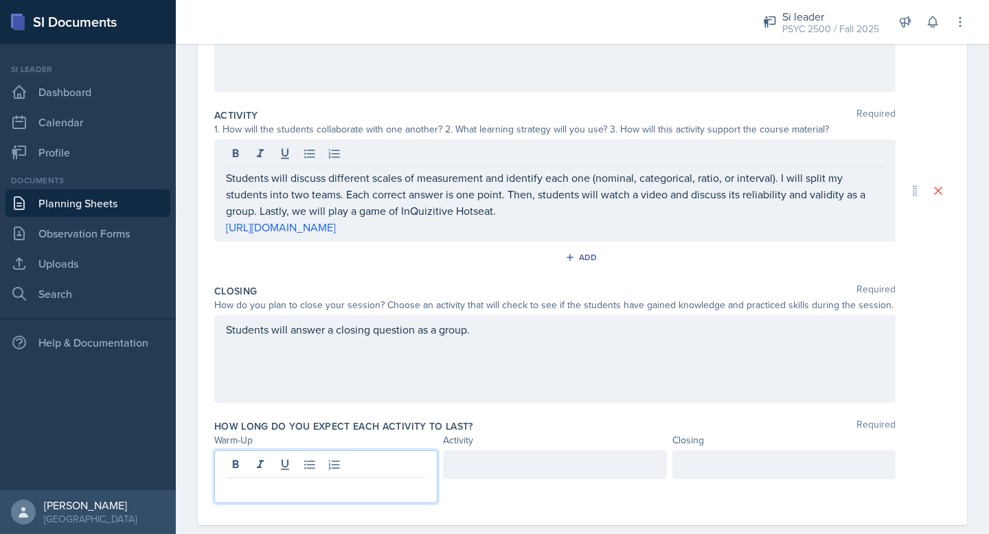
click at [361, 481] on p at bounding box center [326, 489] width 200 height 16
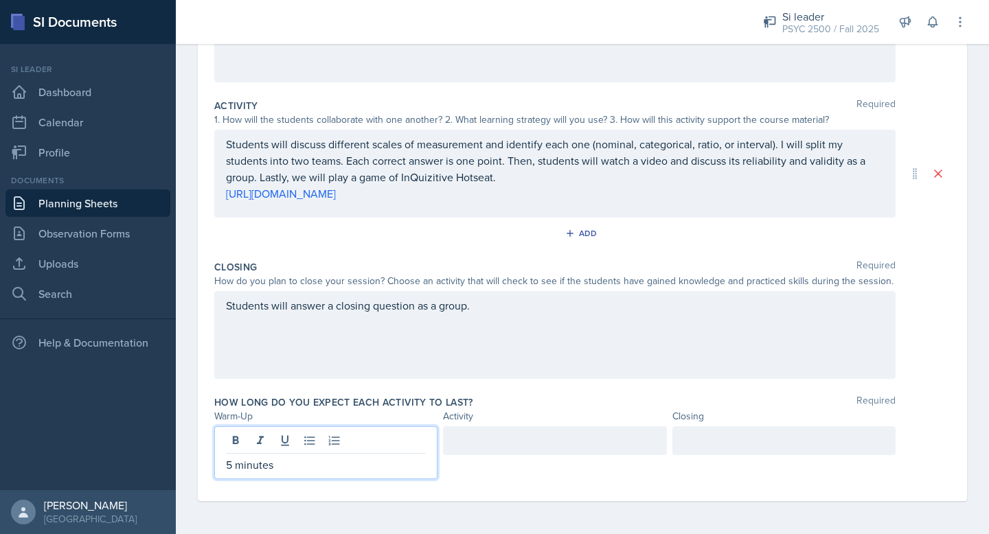
click at [527, 450] on div at bounding box center [554, 440] width 223 height 29
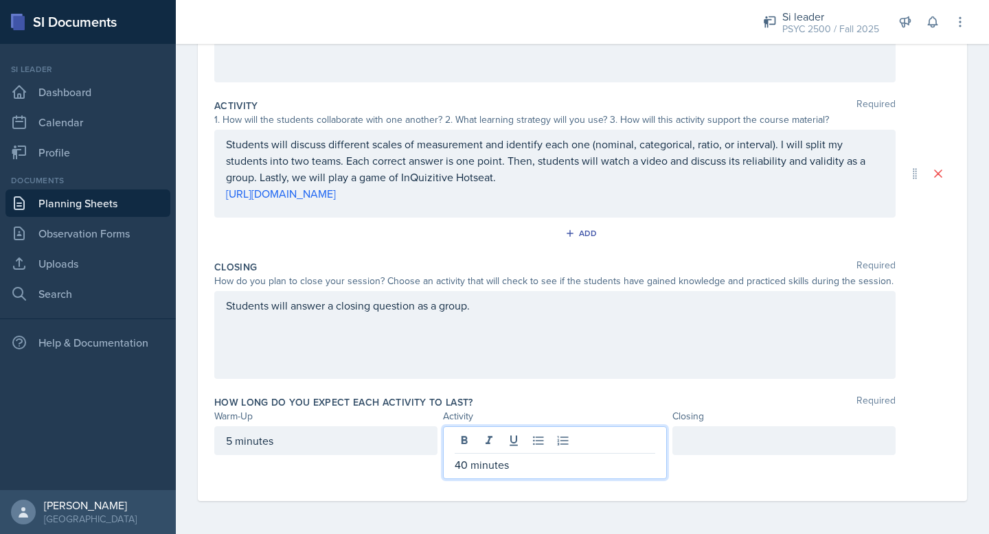
click at [754, 434] on div at bounding box center [783, 440] width 223 height 29
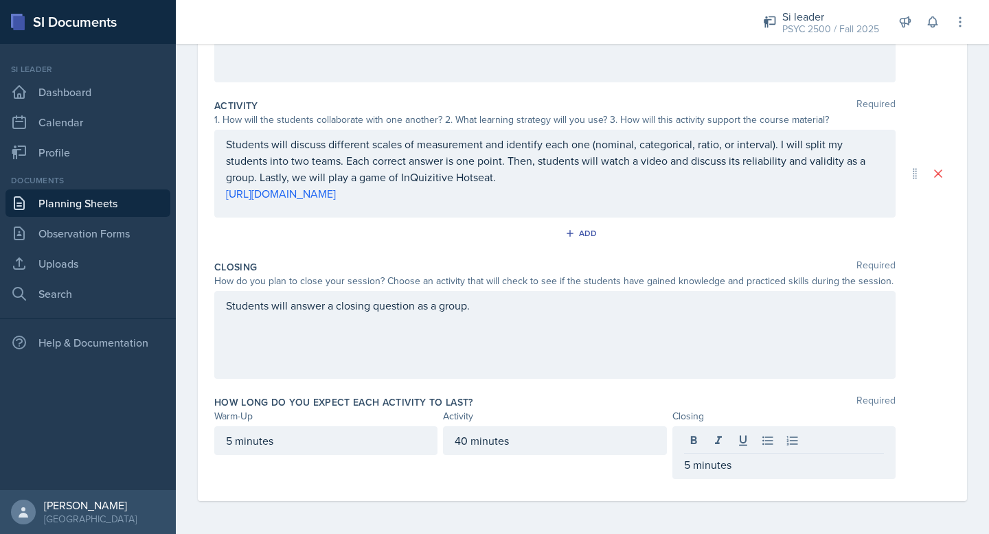
click at [979, 415] on div "Date [DATE] [DATE] 31 1 2 3 4 5 6 7 8 9 10 11 12 13 14 15 16 17 18 19 20 21 22 …" at bounding box center [582, 202] width 813 height 664
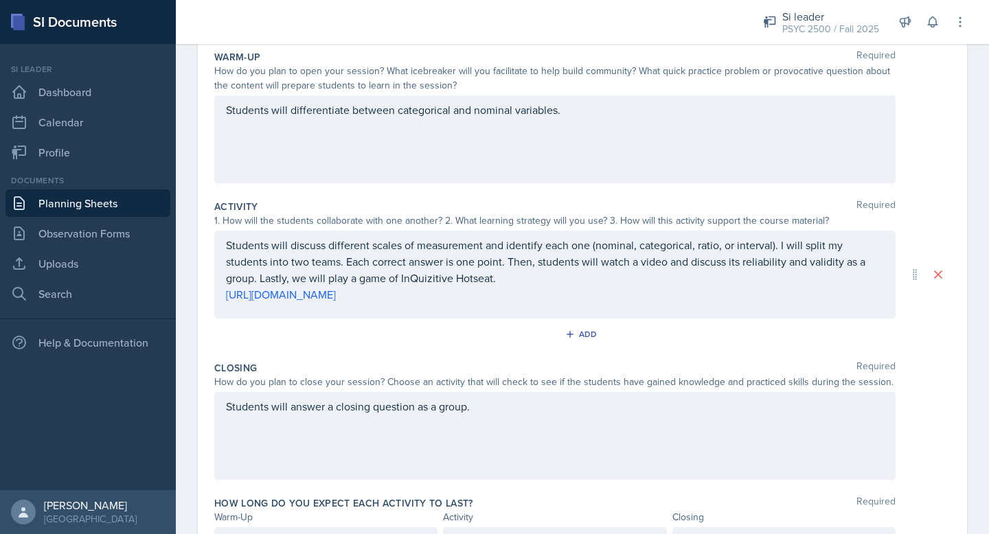
scroll to position [0, 0]
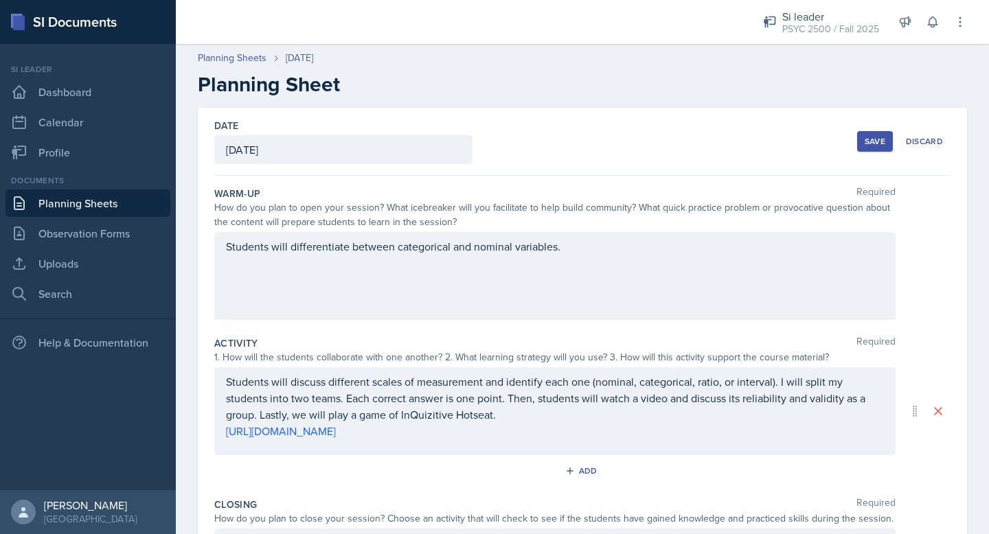
click at [875, 141] on div "Save" at bounding box center [875, 141] width 21 height 11
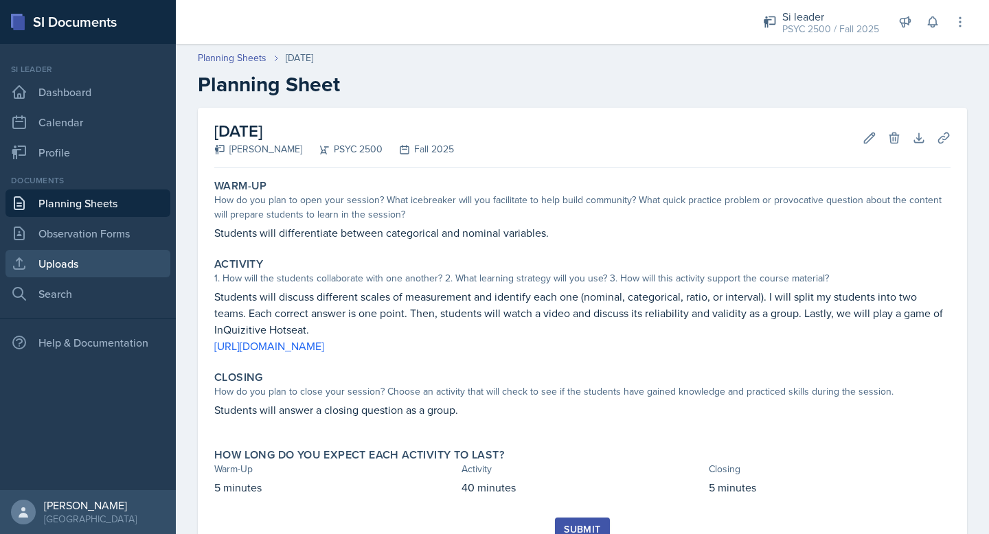
click at [71, 271] on link "Uploads" at bounding box center [87, 263] width 165 height 27
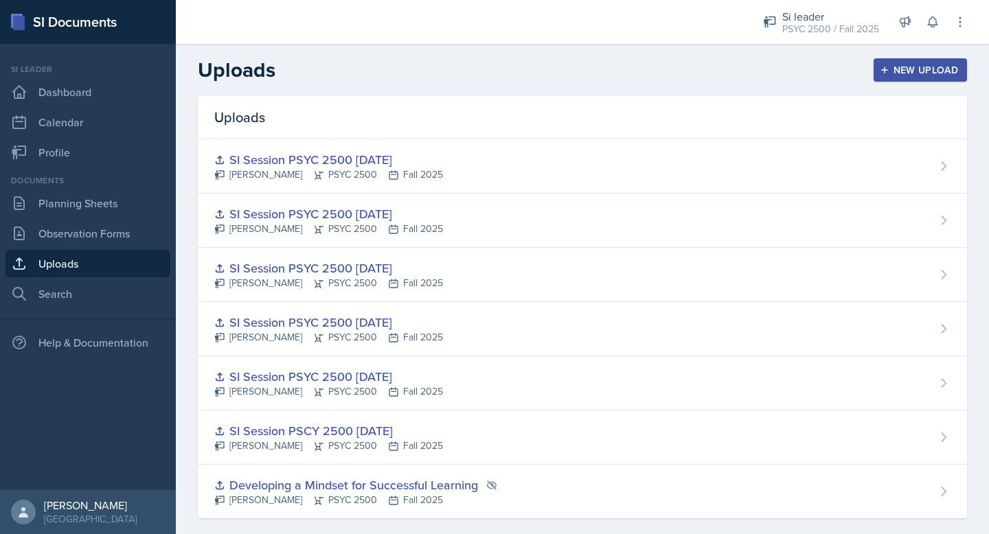
click at [909, 56] on header "Uploads New Upload" at bounding box center [582, 70] width 813 height 52
click at [917, 76] on div "New Upload" at bounding box center [920, 70] width 76 height 11
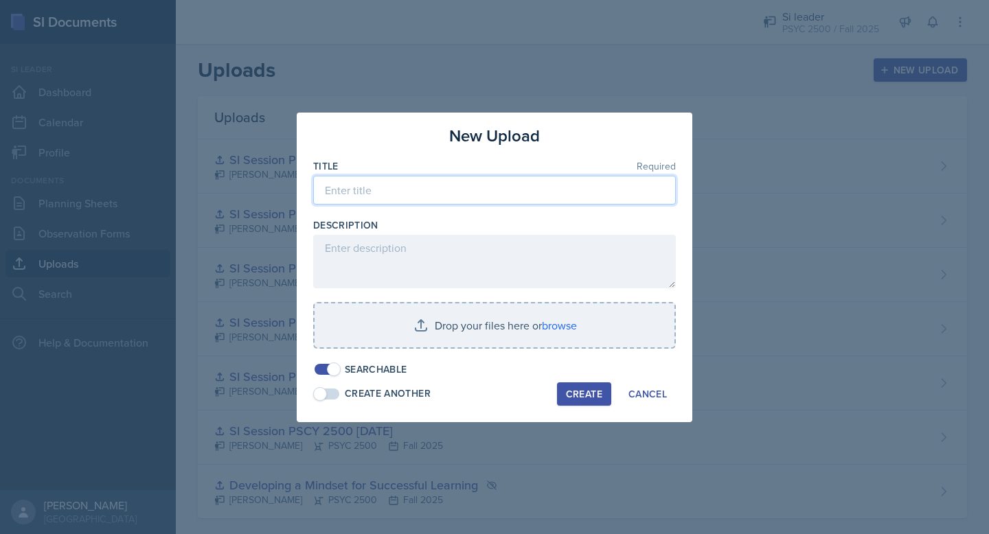
click at [453, 195] on input at bounding box center [494, 190] width 363 height 29
type input "SI Session PSYC 2500 [DATE]"
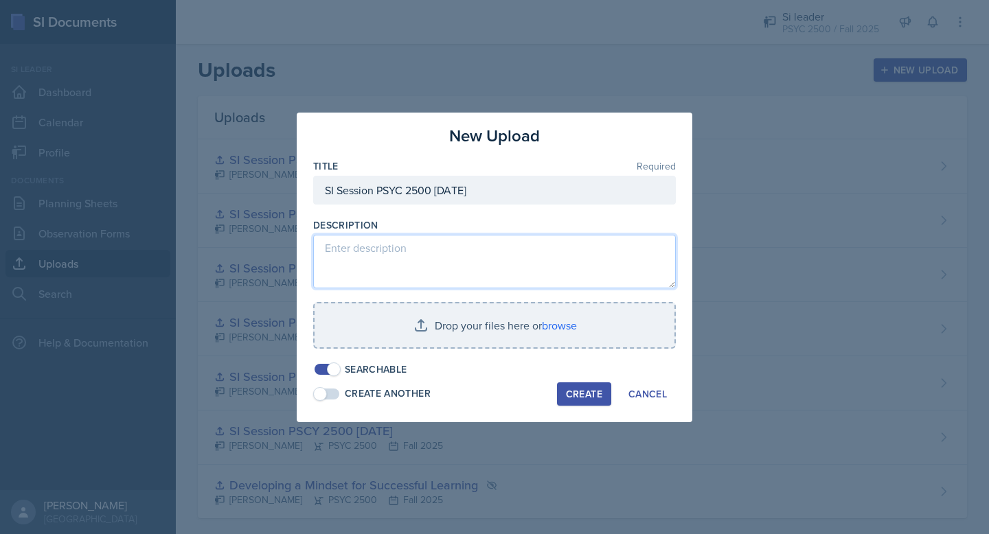
click at [464, 255] on textarea at bounding box center [494, 262] width 363 height 54
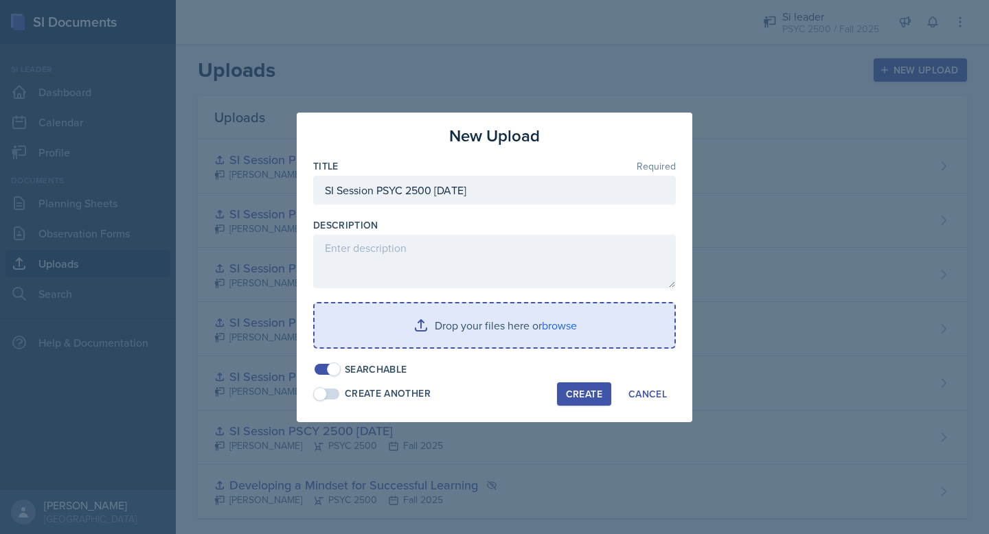
click at [564, 323] on input "file" at bounding box center [495, 326] width 360 height 44
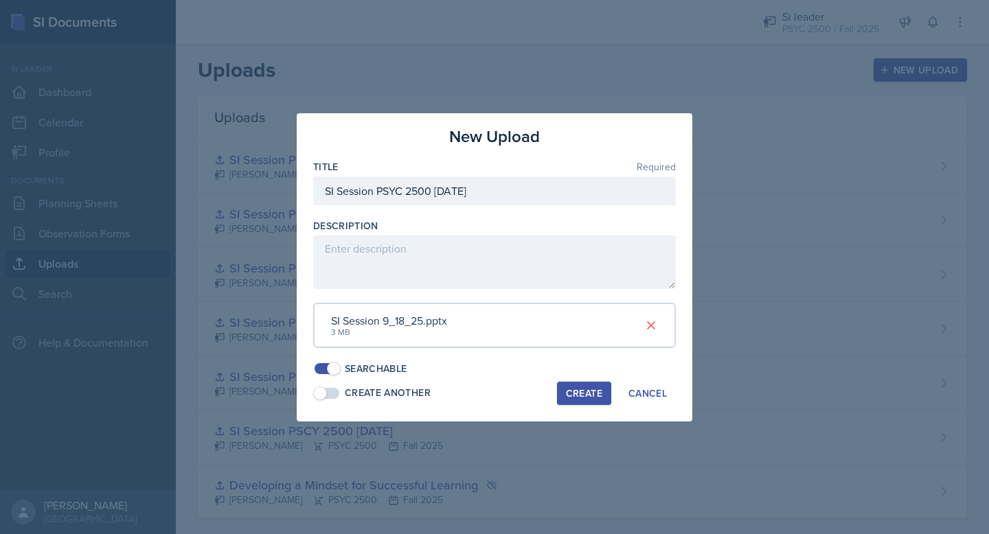
click at [584, 389] on div "Create" at bounding box center [584, 393] width 36 height 11
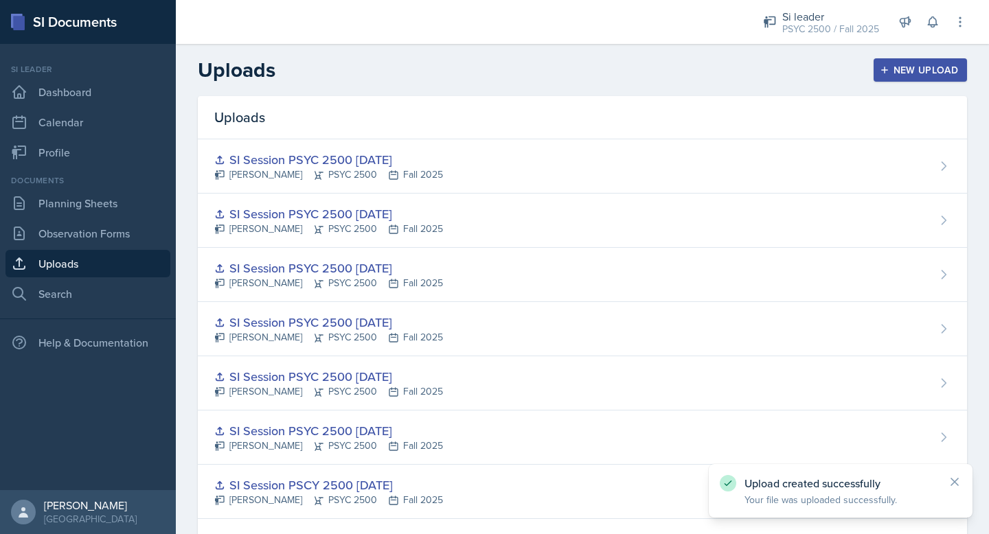
click at [918, 67] on div "New Upload" at bounding box center [920, 70] width 76 height 11
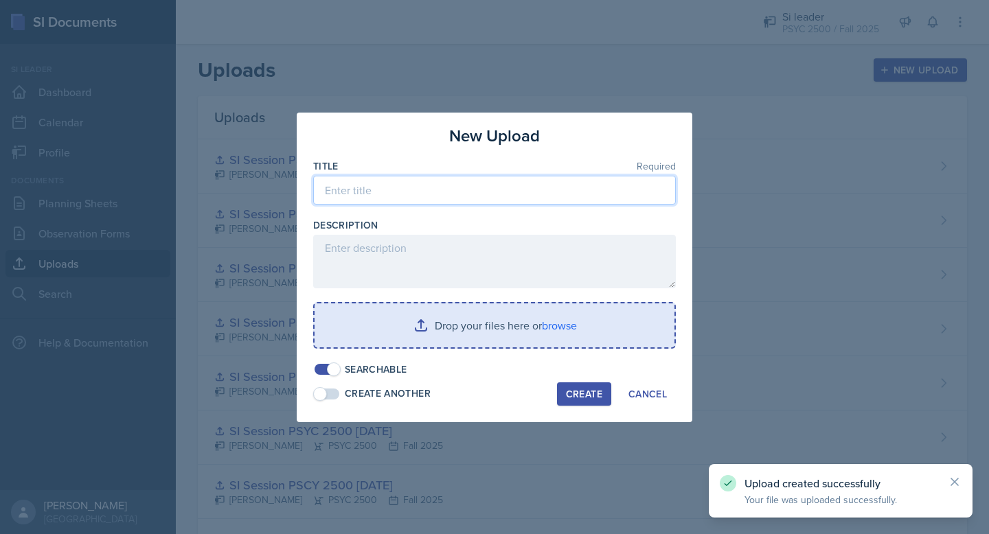
click at [374, 188] on input at bounding box center [494, 190] width 363 height 29
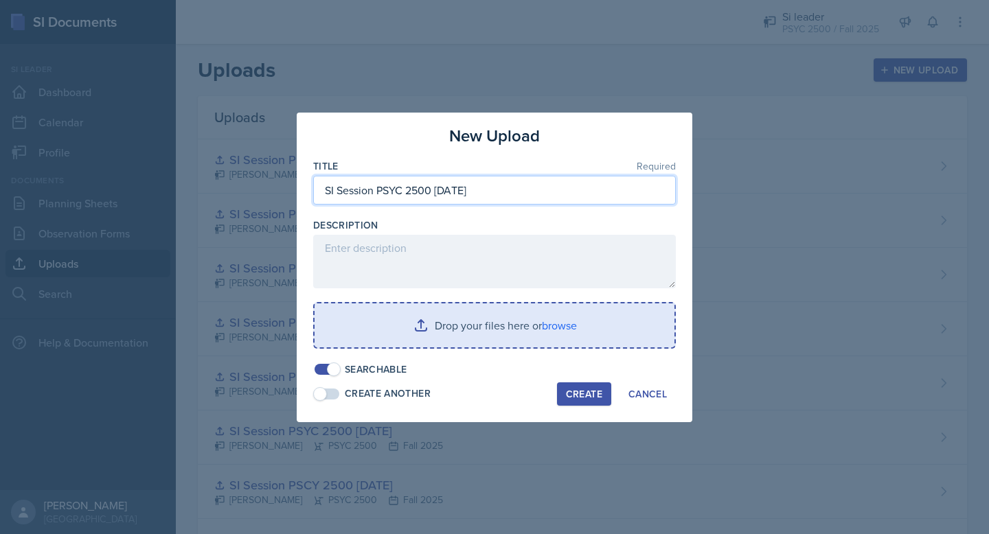
type input "SI Session PSYC 2500 [DATE]"
click at [550, 323] on input "file" at bounding box center [495, 326] width 360 height 44
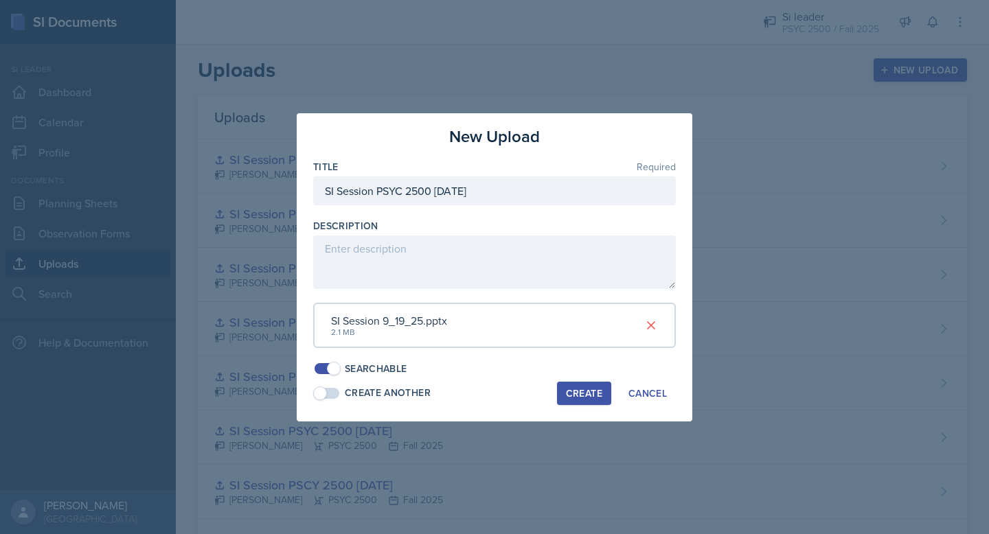
click at [593, 395] on div "Create" at bounding box center [584, 393] width 36 height 11
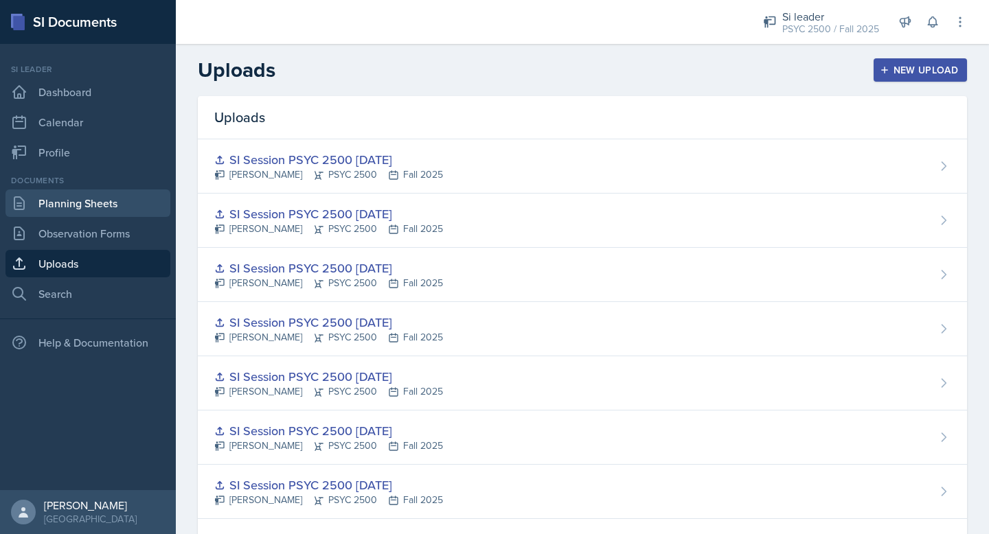
click at [106, 203] on link "Planning Sheets" at bounding box center [87, 203] width 165 height 27
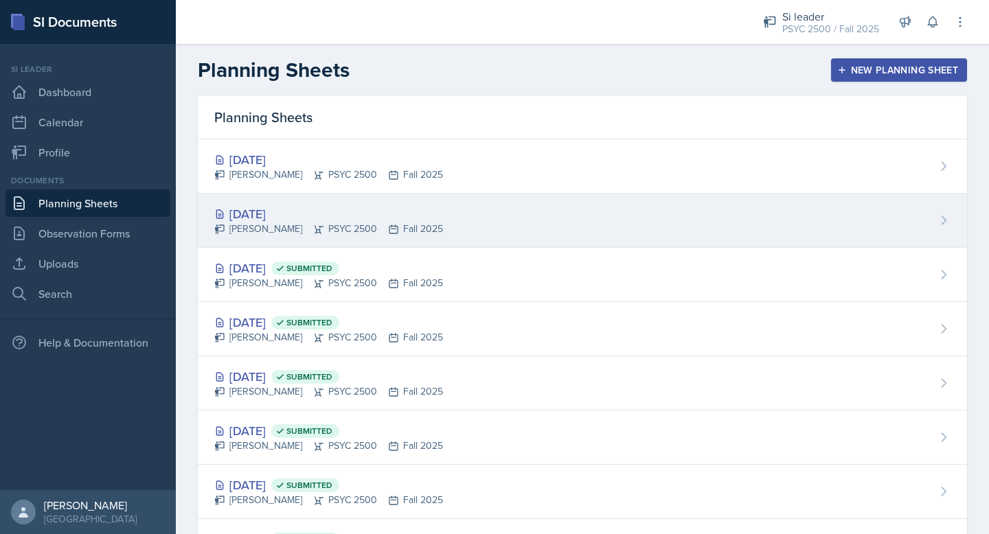
click at [330, 218] on div "[DATE]" at bounding box center [328, 214] width 229 height 19
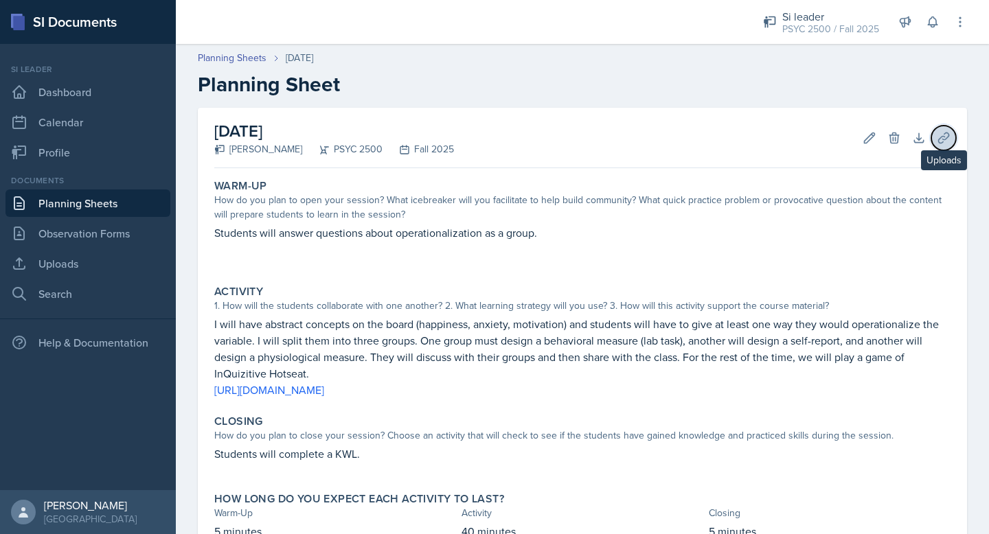
click at [939, 139] on icon at bounding box center [943, 138] width 10 height 10
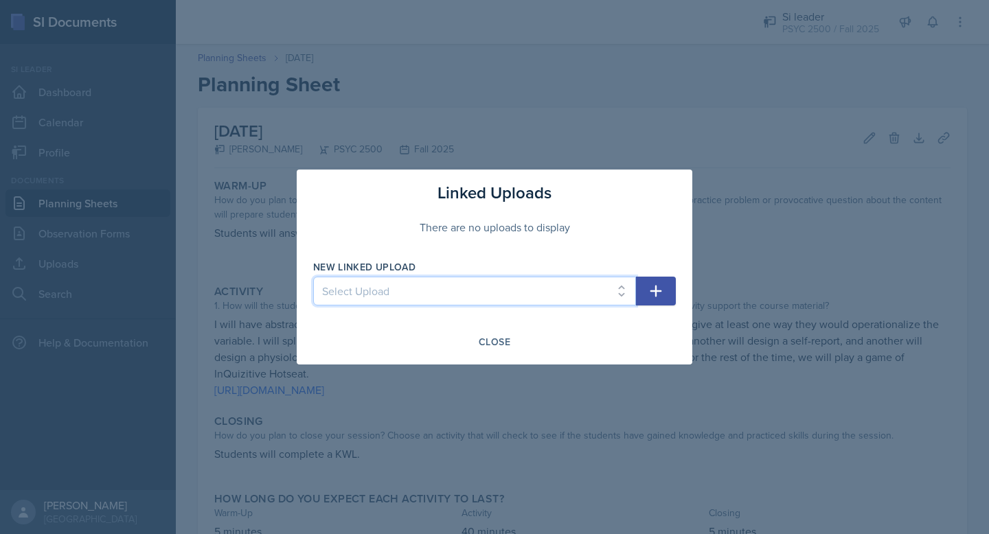
click at [516, 286] on select "Select Upload Developing a Mindset for Successful Learning SI Session PSCY 2500…" at bounding box center [474, 291] width 323 height 29
select select "eee577de-d127-4e7d-91e2-74a00ddf7c3f"
click at [313, 277] on select "Select Upload Developing a Mindset for Successful Learning SI Session PSCY 2500…" at bounding box center [474, 291] width 323 height 29
click at [662, 293] on icon "button" at bounding box center [656, 291] width 16 height 16
select select
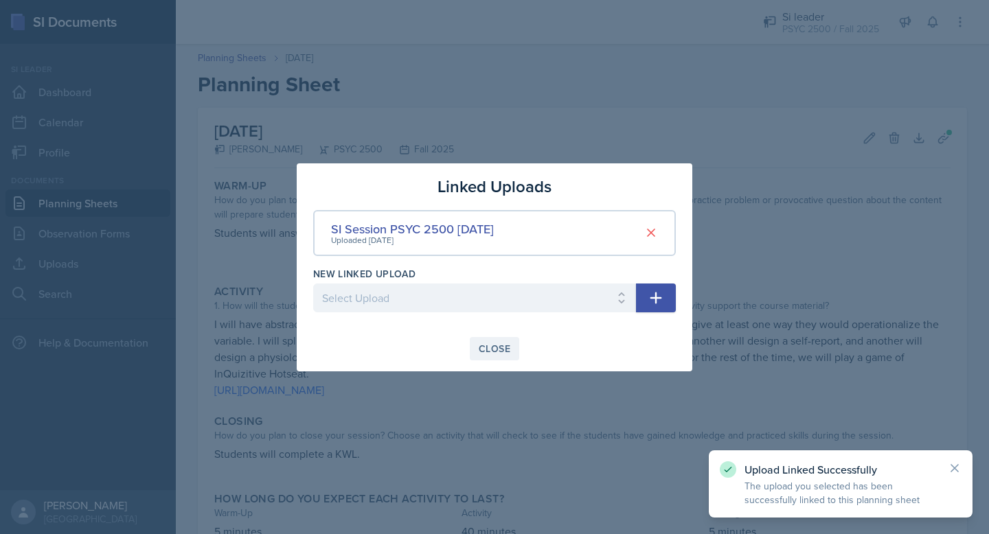
click at [505, 348] on div "Close" at bounding box center [495, 348] width 32 height 11
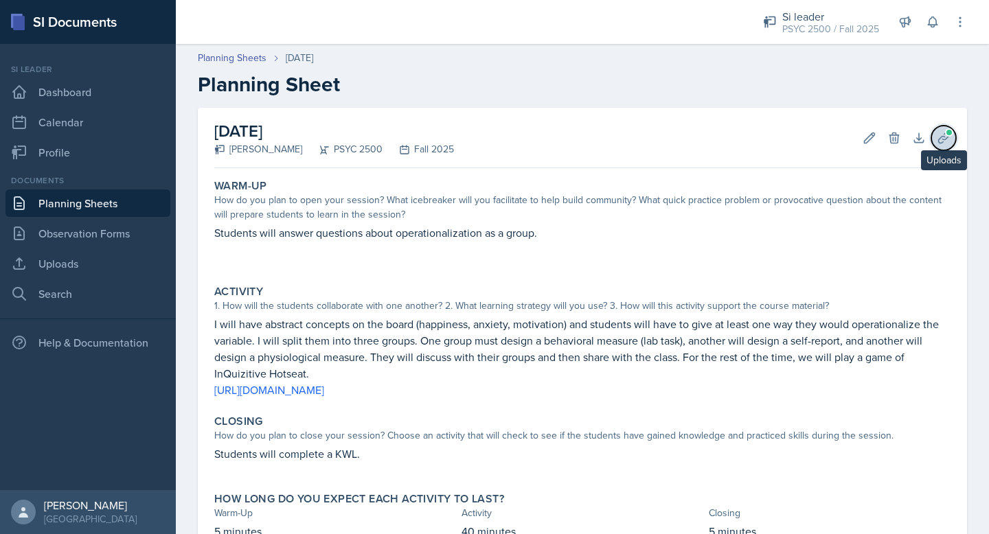
click at [937, 142] on icon at bounding box center [944, 138] width 14 height 14
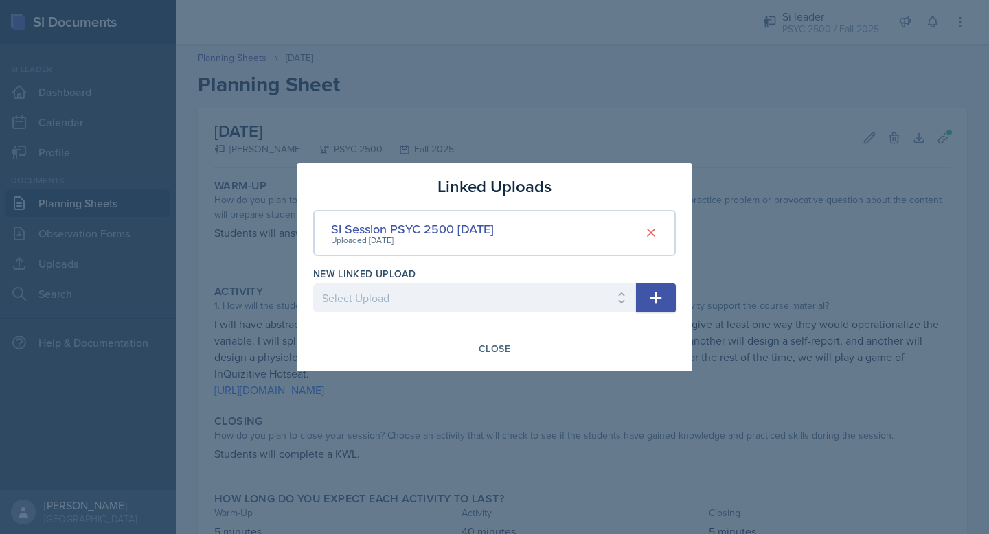
click at [802, 237] on div at bounding box center [494, 267] width 989 height 534
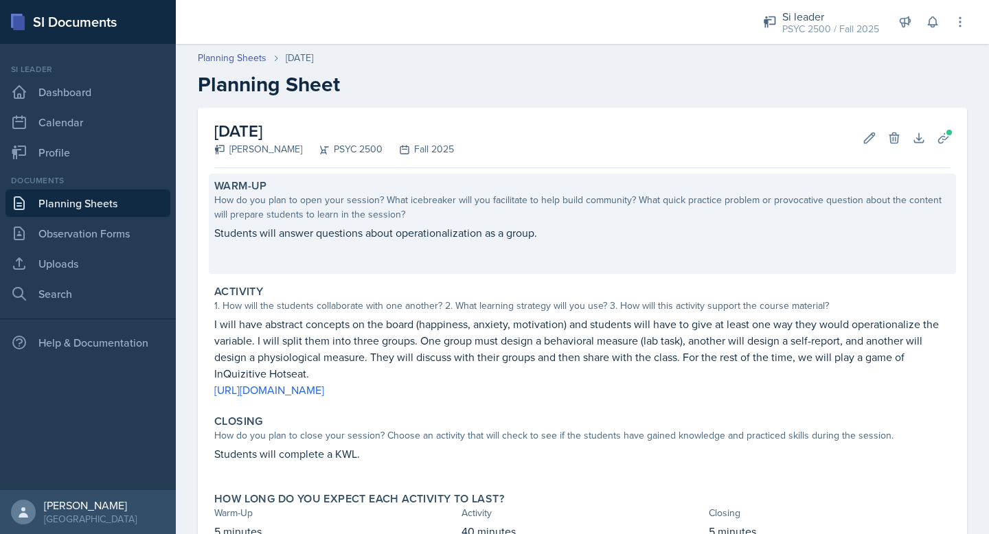
scroll to position [100, 0]
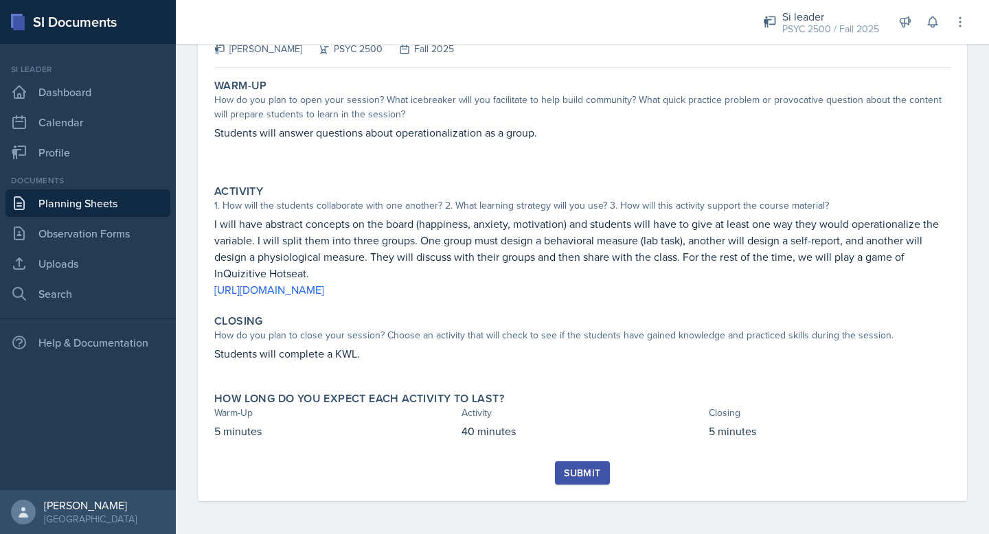
click at [581, 469] on div "Submit" at bounding box center [582, 473] width 36 height 11
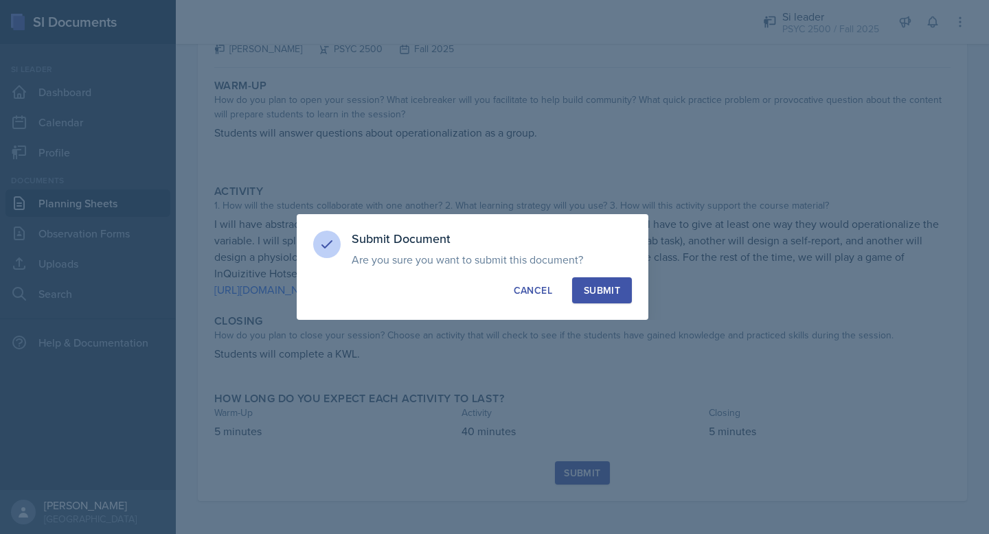
click at [602, 290] on div "Submit" at bounding box center [602, 291] width 36 height 14
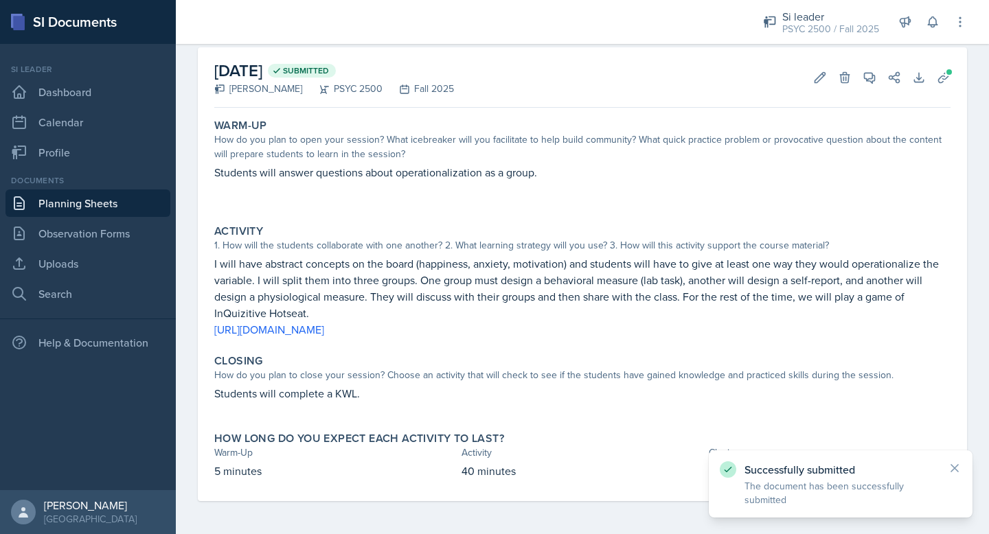
scroll to position [0, 0]
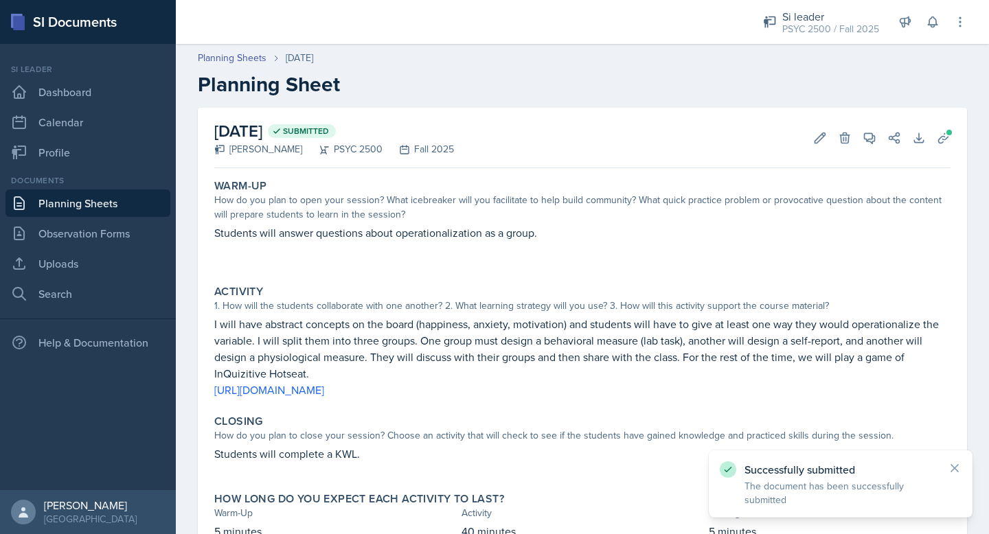
click at [247, 49] on header "Planning Sheets [DATE] Planning Sheet" at bounding box center [582, 73] width 813 height 73
click at [247, 60] on link "Planning Sheets" at bounding box center [232, 58] width 69 height 14
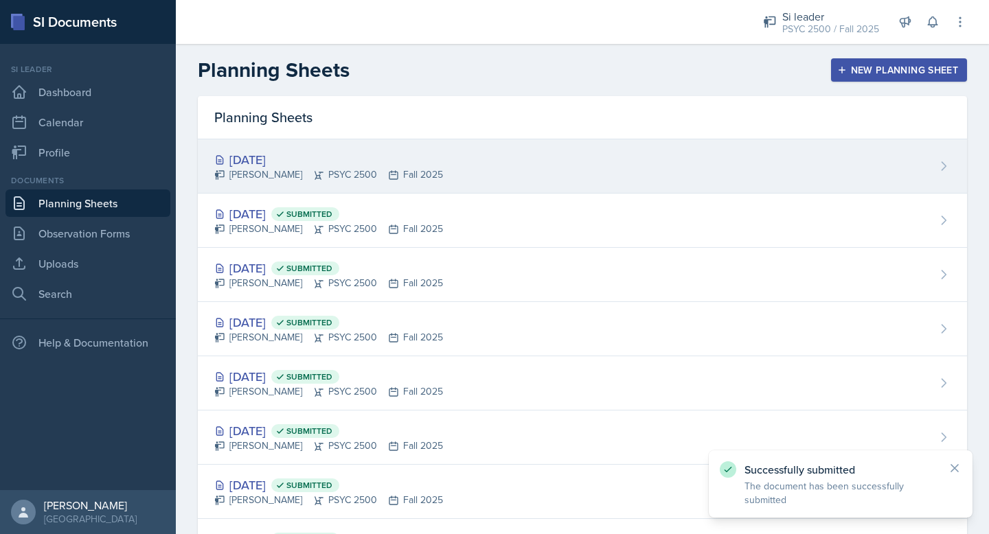
click at [306, 176] on div "[PERSON_NAME] PSYC 2500 Fall 2025" at bounding box center [328, 175] width 229 height 14
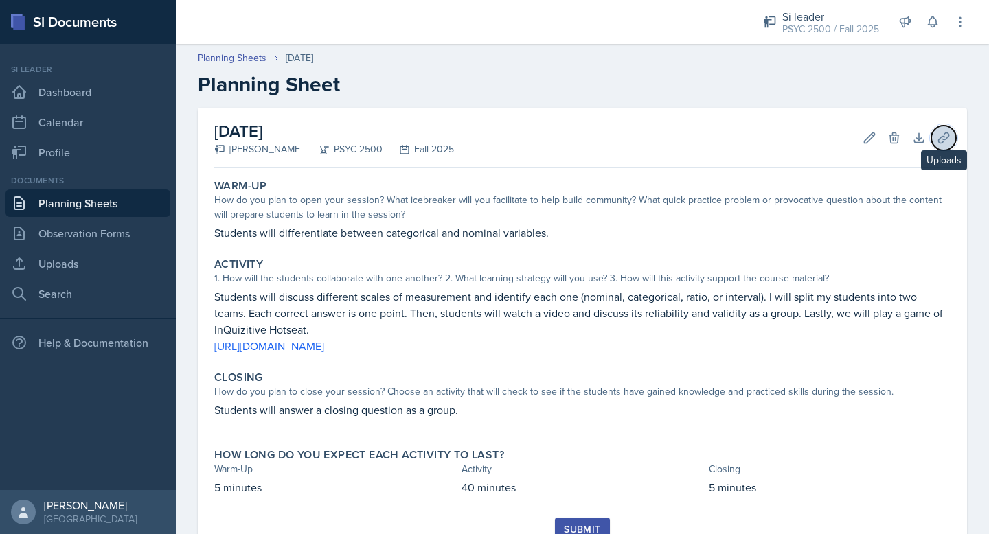
click at [944, 147] on button "Uploads" at bounding box center [943, 138] width 25 height 25
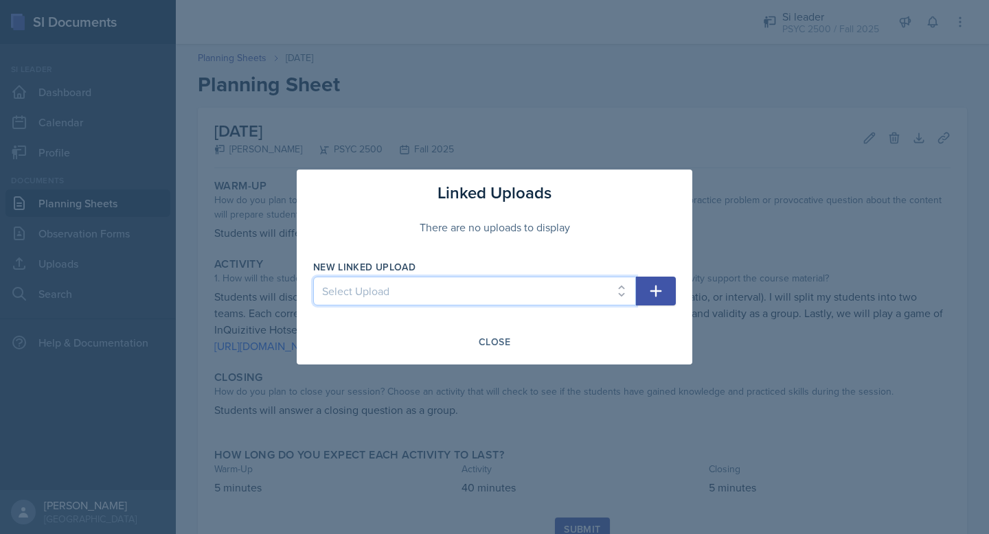
click at [549, 288] on select "Select Upload Developing a Mindset for Successful Learning SI Session PSCY 2500…" at bounding box center [474, 291] width 323 height 29
select select "00e1cef0-79f8-4aa3-9c07-7dc48ef3f9ea"
click at [313, 277] on select "Select Upload Developing a Mindset for Successful Learning SI Session PSCY 2500…" at bounding box center [474, 291] width 323 height 29
click at [661, 293] on icon "button" at bounding box center [656, 291] width 16 height 16
select select
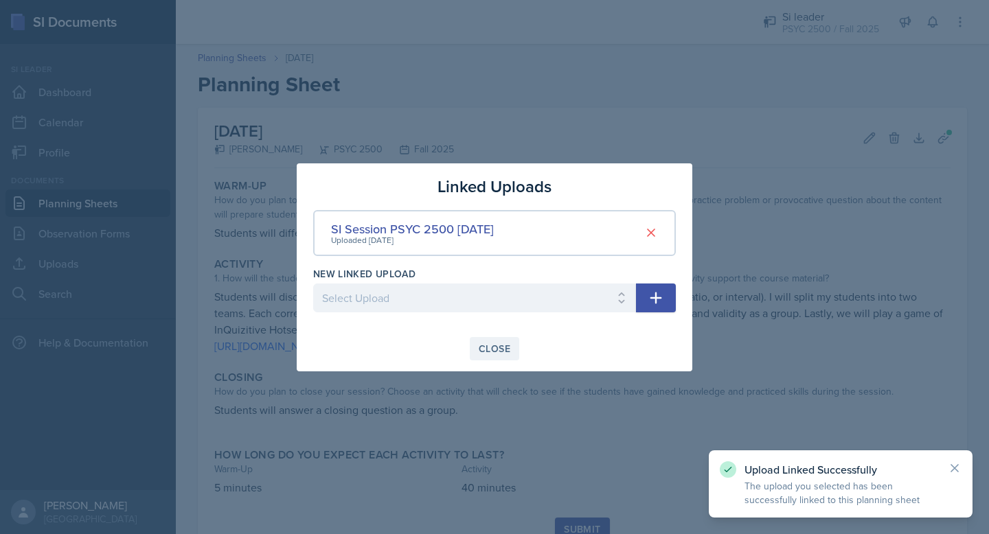
click at [507, 343] on div "Close" at bounding box center [495, 348] width 32 height 11
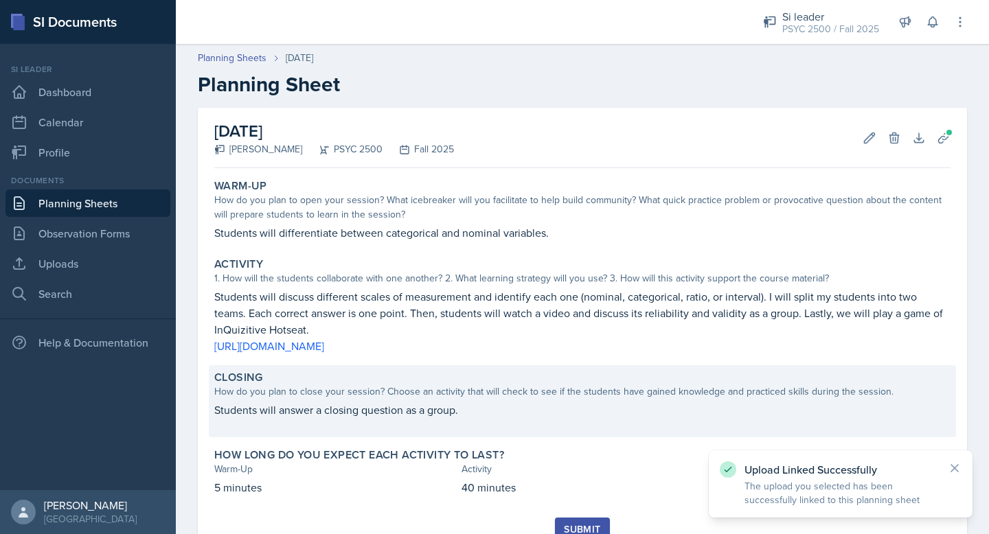
scroll to position [56, 0]
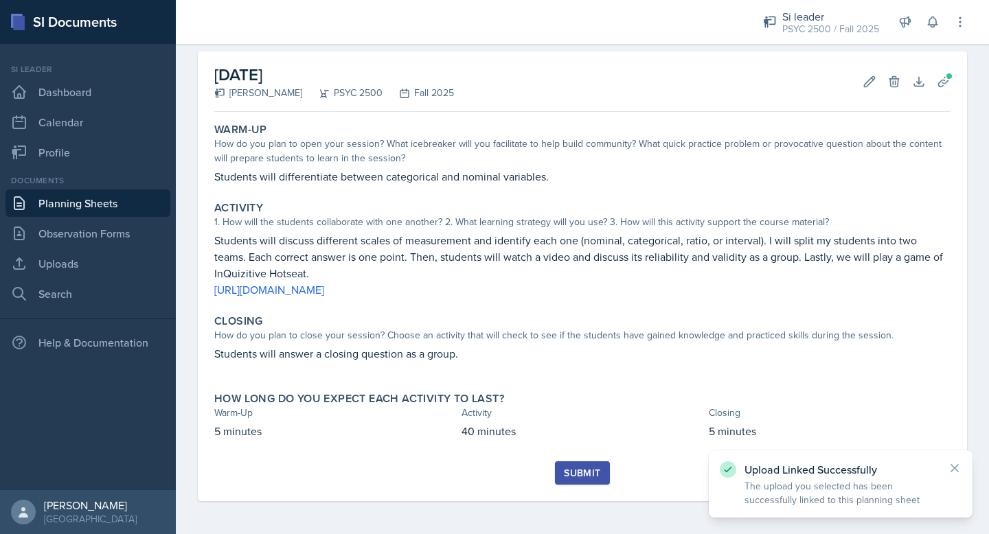
click at [575, 473] on div "Submit" at bounding box center [582, 473] width 36 height 11
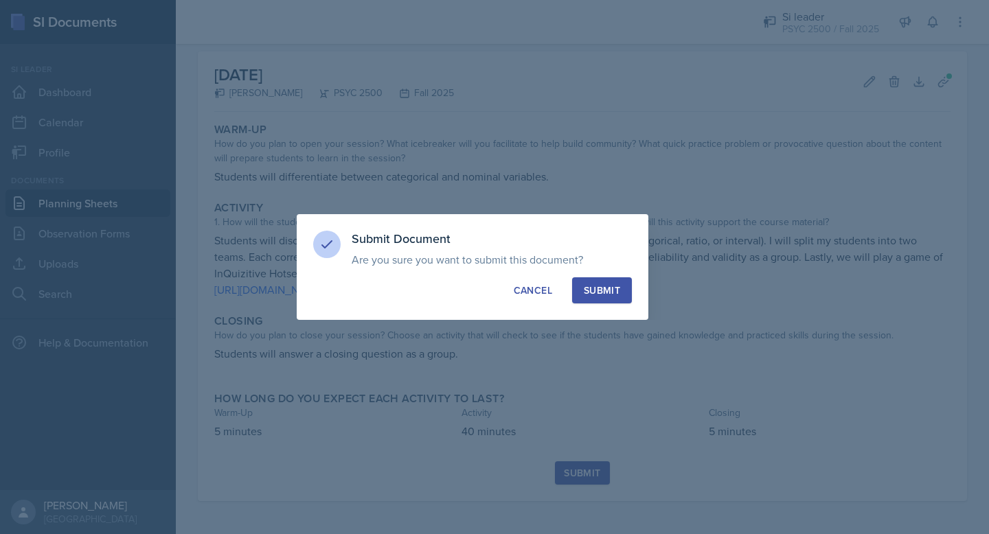
click at [612, 294] on div "Submit" at bounding box center [602, 291] width 36 height 14
